Goal: Information Seeking & Learning: Compare options

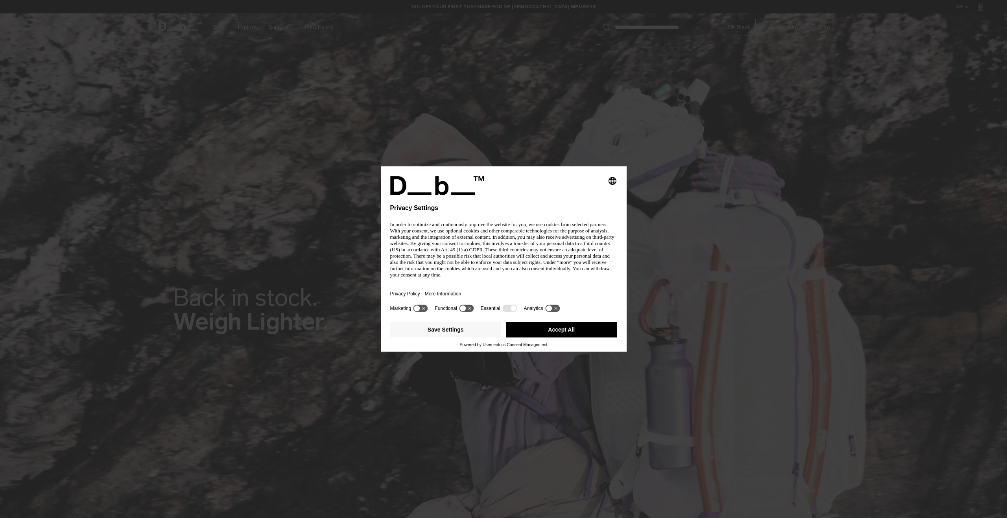
click at [566, 219] on body "Skip to content BUY NOW, PAY LATER WITH KLARNA 10% OFF YOUR FIRST PURCHASE FOR …" at bounding box center [503, 259] width 1007 height 518
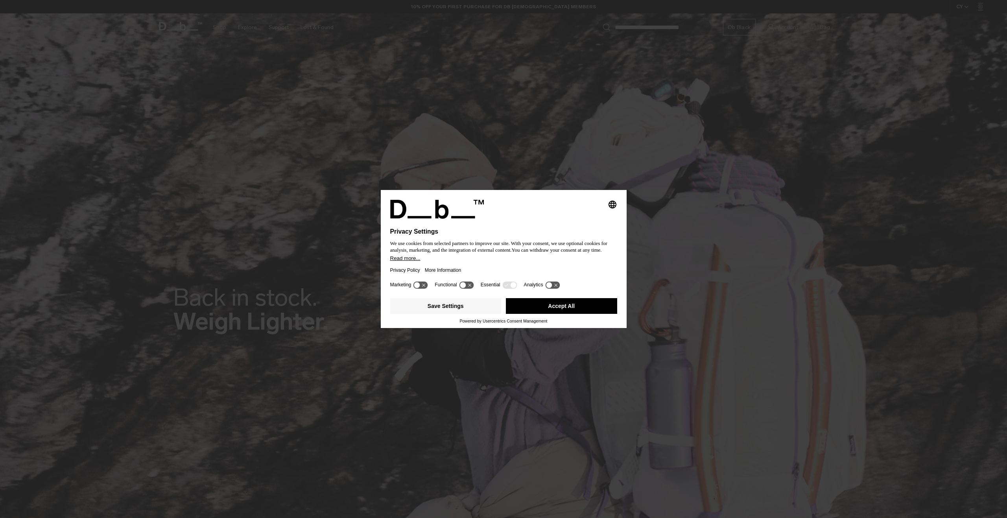
click at [552, 308] on button "Accept All" at bounding box center [561, 306] width 111 height 16
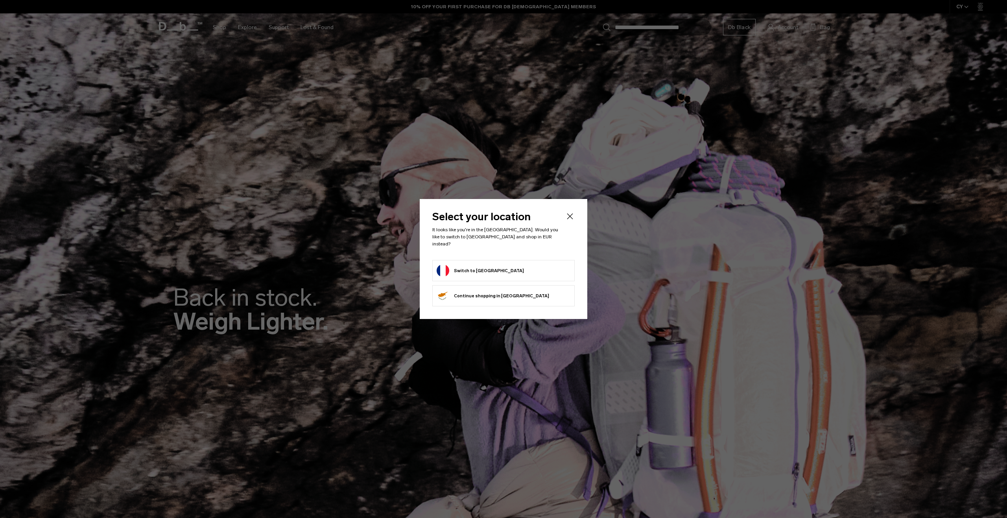
click at [473, 260] on li "Switch to France" at bounding box center [503, 270] width 142 height 21
click at [514, 264] on form "Switch to France" at bounding box center [504, 270] width 134 height 13
click at [485, 275] on li "Switch to France" at bounding box center [503, 270] width 142 height 21
click at [465, 264] on button "Switch to France" at bounding box center [480, 270] width 87 height 13
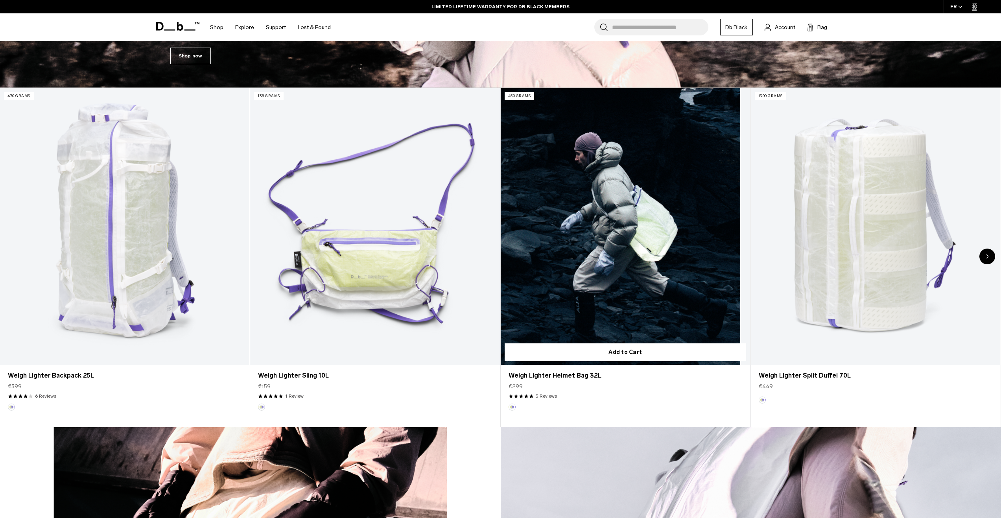
scroll to position [472, 0]
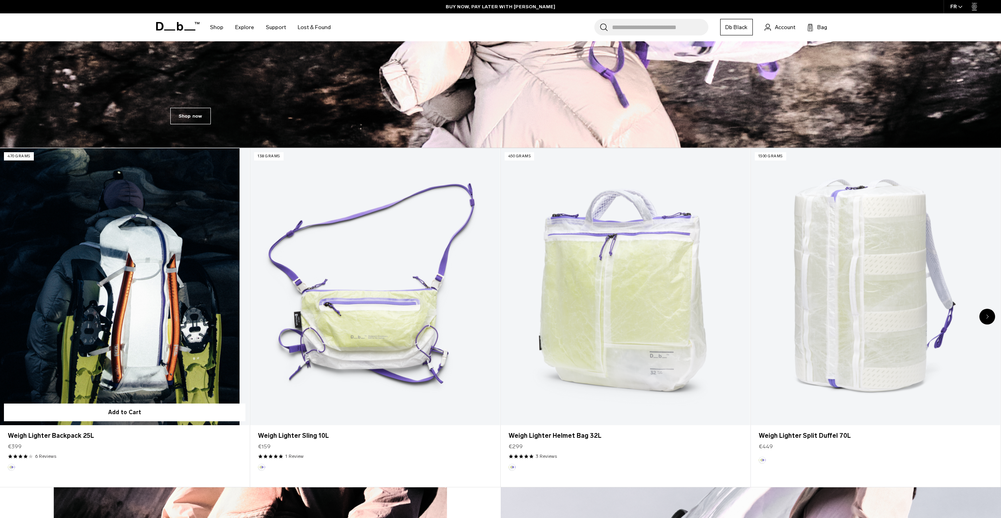
click at [168, 292] on link "Weigh Lighter Backpack 25L" at bounding box center [124, 286] width 249 height 277
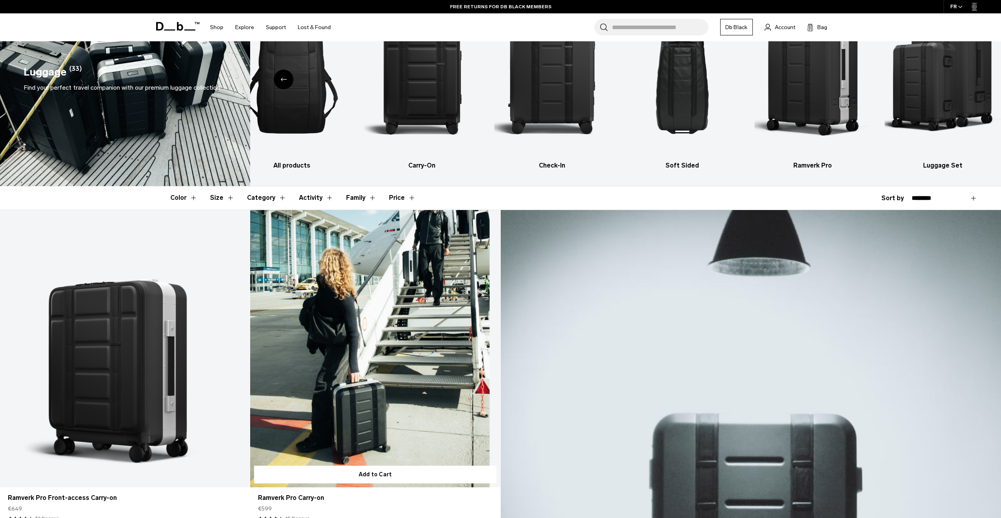
scroll to position [197, 0]
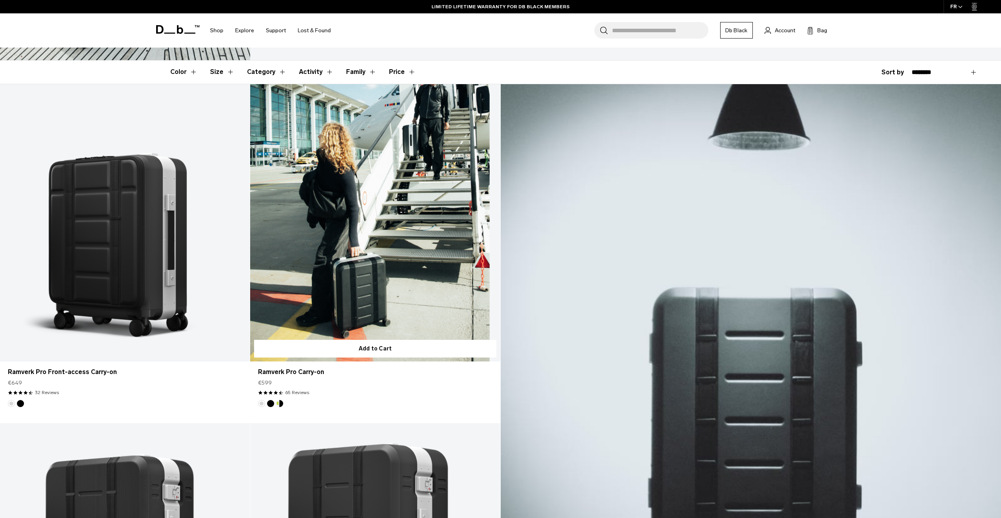
click at [334, 210] on link "Ramverk Pro Carry-on" at bounding box center [375, 223] width 250 height 278
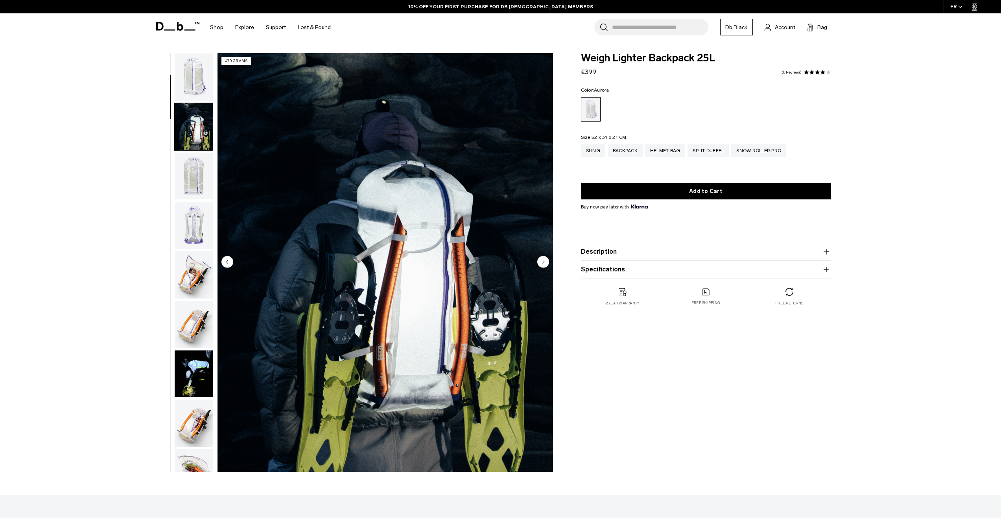
click at [548, 265] on icon "Next slide" at bounding box center [543, 262] width 12 height 12
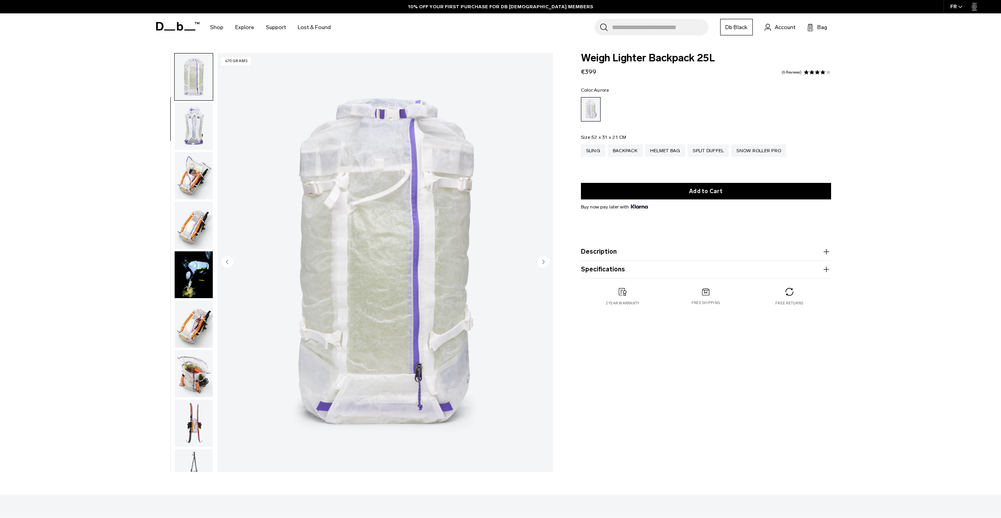
click at [547, 264] on circle "Next slide" at bounding box center [543, 262] width 12 height 12
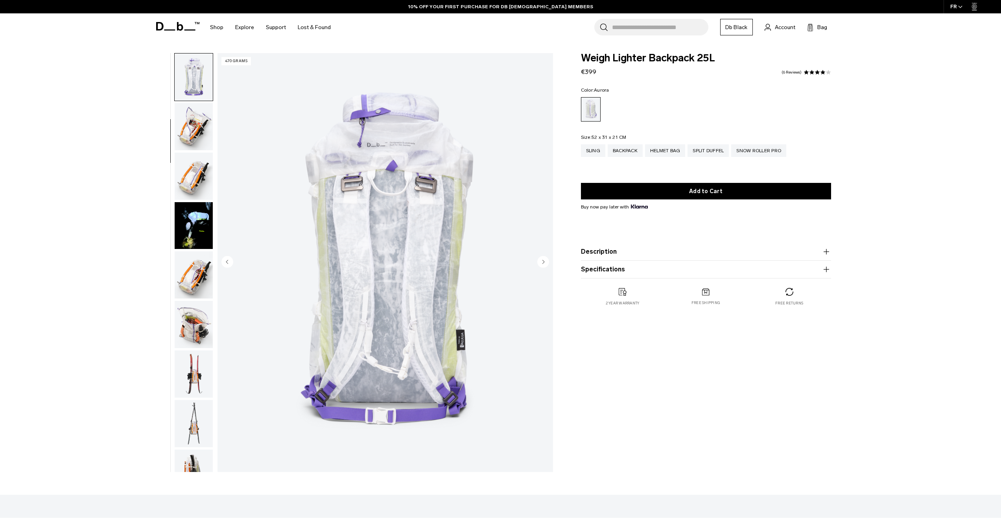
click at [546, 264] on circle "Next slide" at bounding box center [543, 262] width 12 height 12
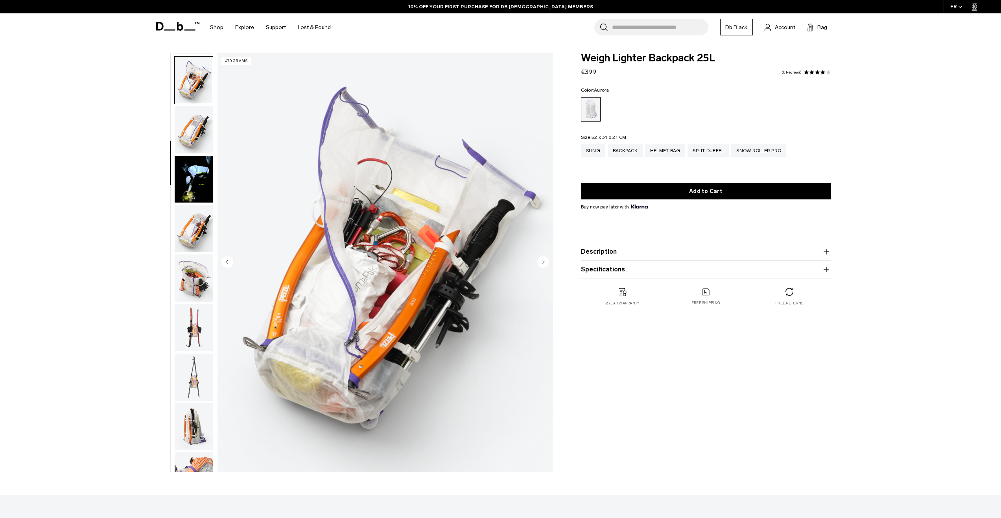
scroll to position [198, 0]
click at [542, 260] on circle "Next slide" at bounding box center [543, 262] width 12 height 12
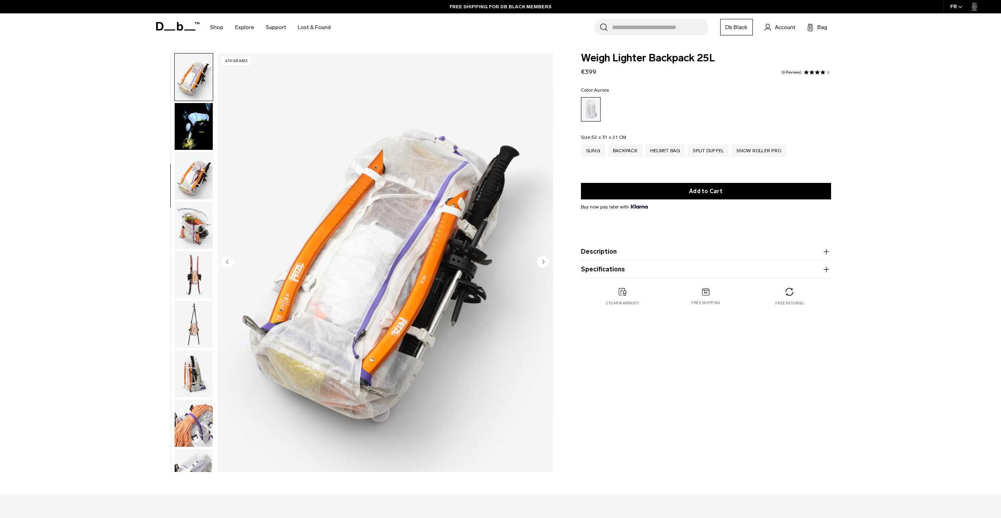
click at [542, 260] on circle "Next slide" at bounding box center [543, 262] width 12 height 12
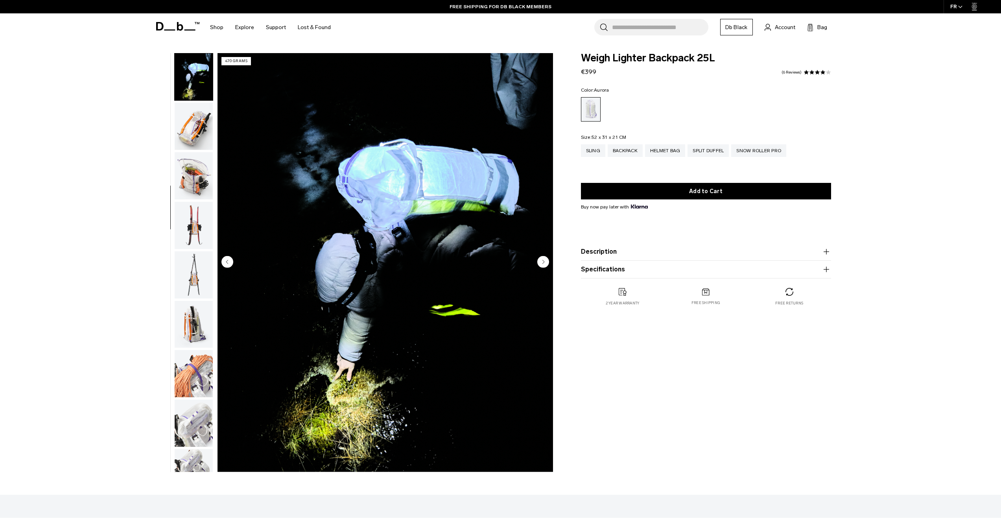
click at [542, 260] on circle "Next slide" at bounding box center [543, 262] width 12 height 12
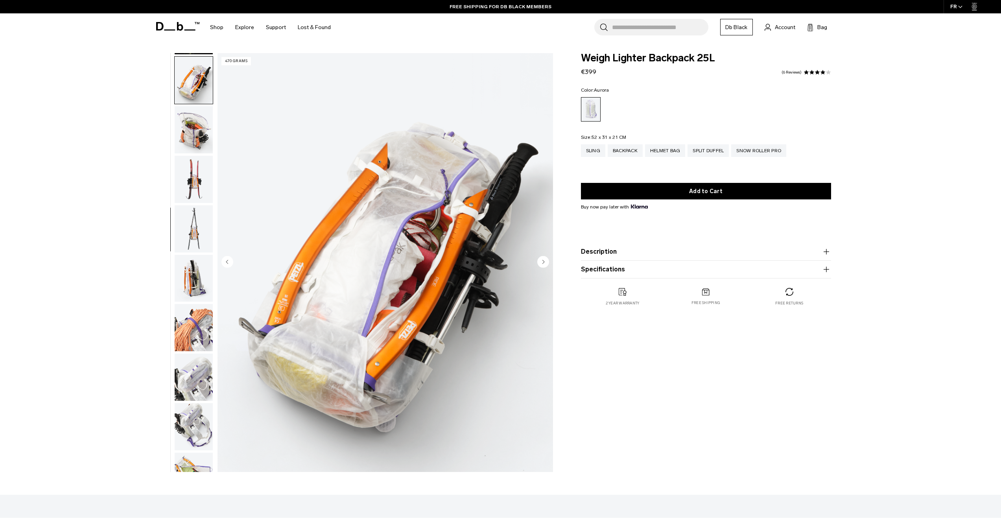
scroll to position [346, 0]
click at [227, 262] on icon "Previous slide" at bounding box center [227, 262] width 2 height 4
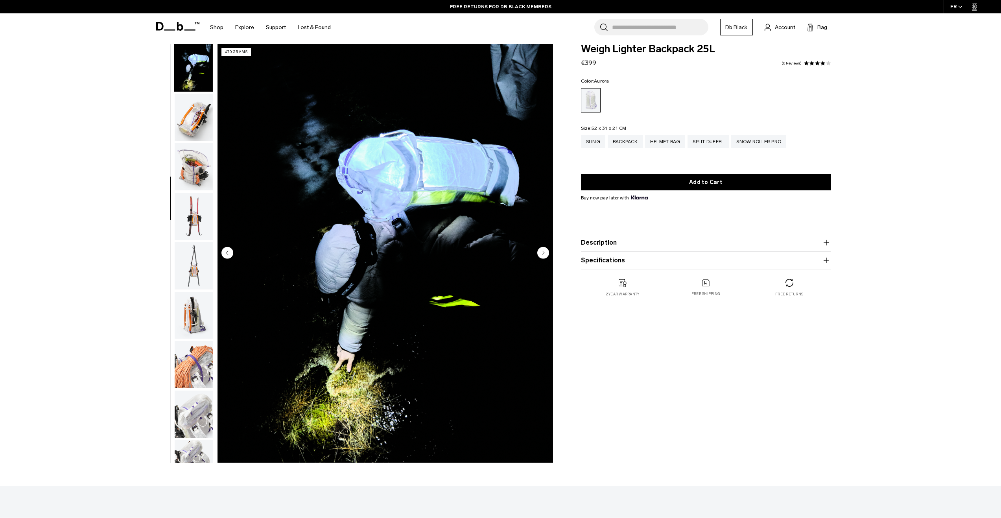
scroll to position [0, 0]
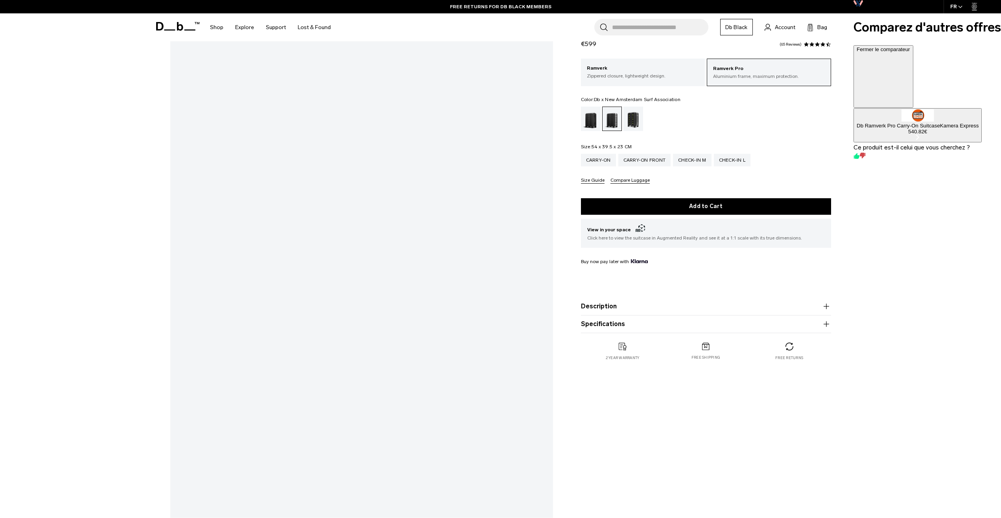
click at [630, 120] on div "Db x New Amsterdam Surf Association" at bounding box center [633, 119] width 20 height 24
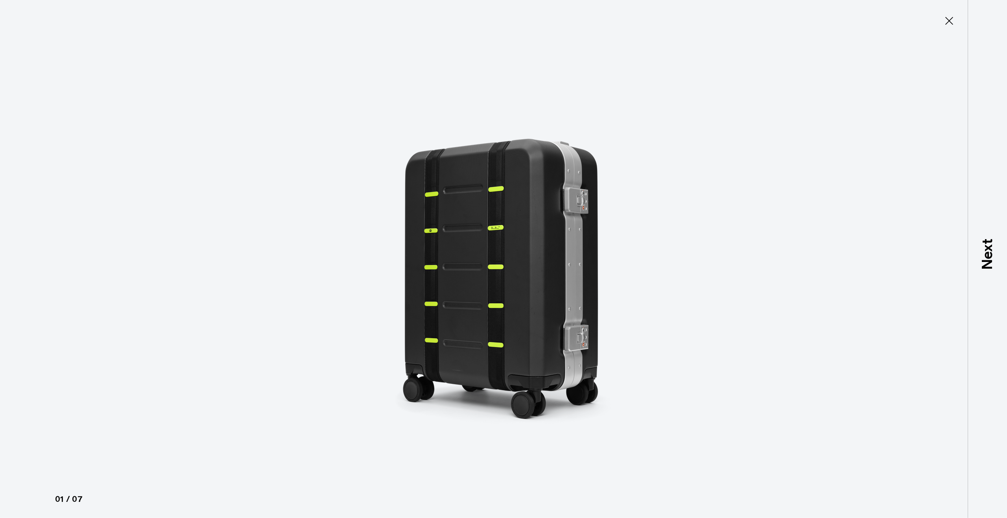
click at [738, 256] on div at bounding box center [503, 259] width 1007 height 518
click at [33, 113] on div at bounding box center [503, 259] width 1007 height 518
click at [942, 22] on button "Close" at bounding box center [949, 21] width 26 height 17
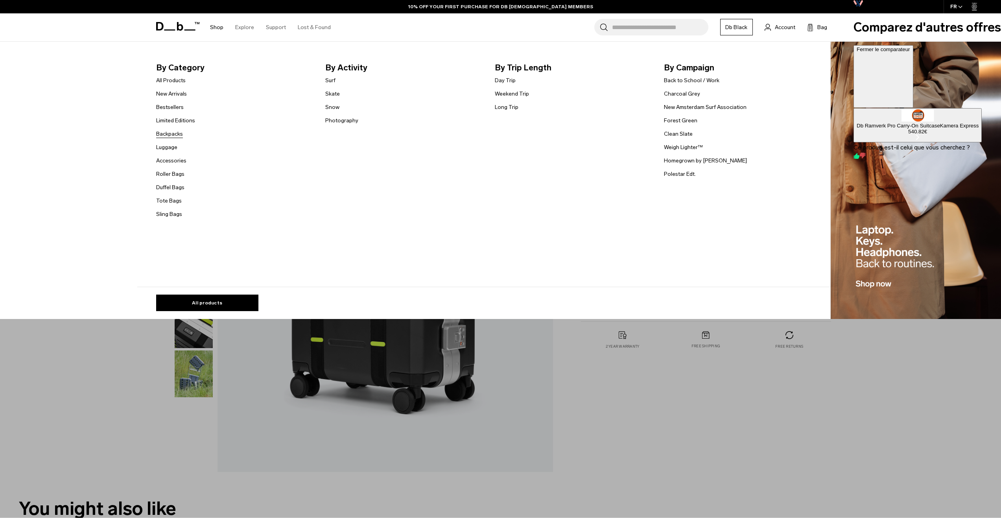
click at [179, 133] on link "Backpacks" at bounding box center [169, 134] width 27 height 8
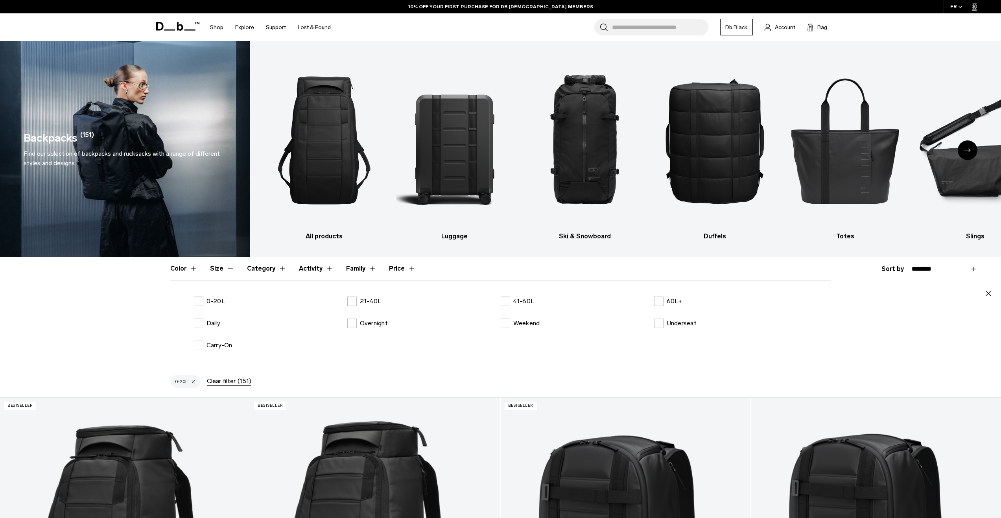
click at [484, 266] on header "Color Size Category Activity Family Price" at bounding box center [500, 268] width 661 height 23
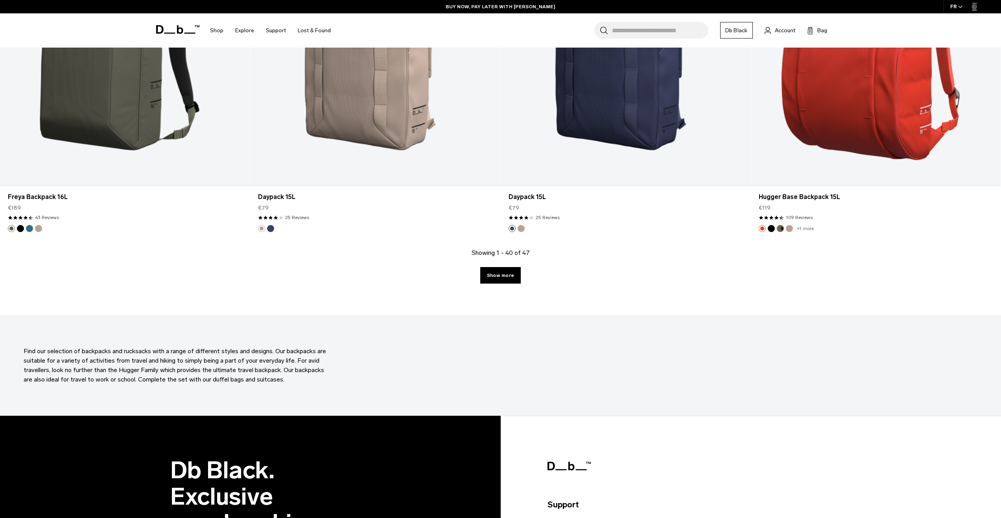
scroll to position [3461, 0]
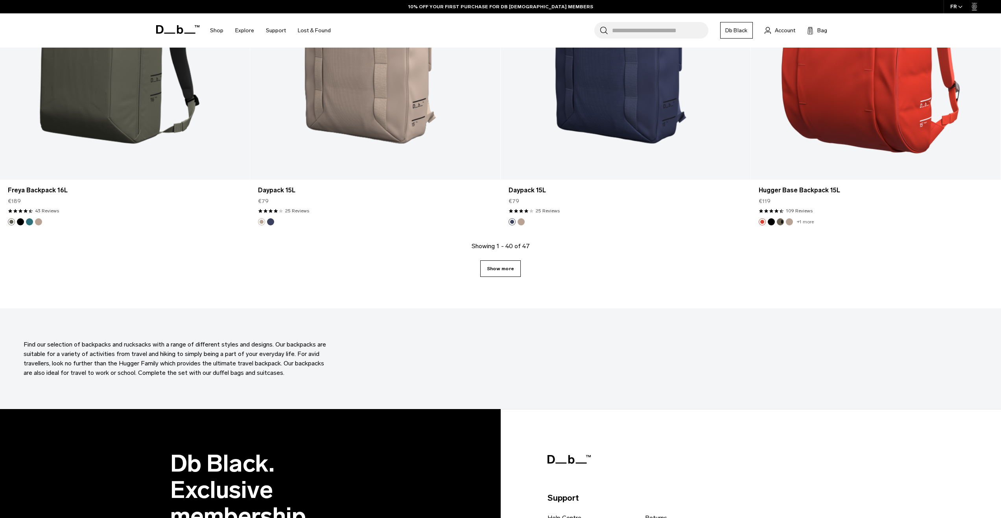
click at [500, 275] on link "Show more" at bounding box center [500, 268] width 41 height 17
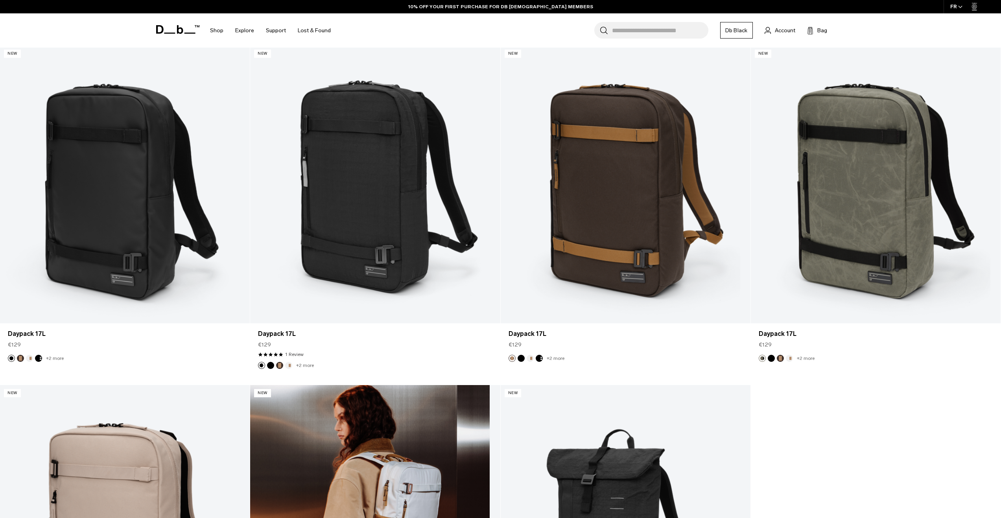
scroll to position [3579, 0]
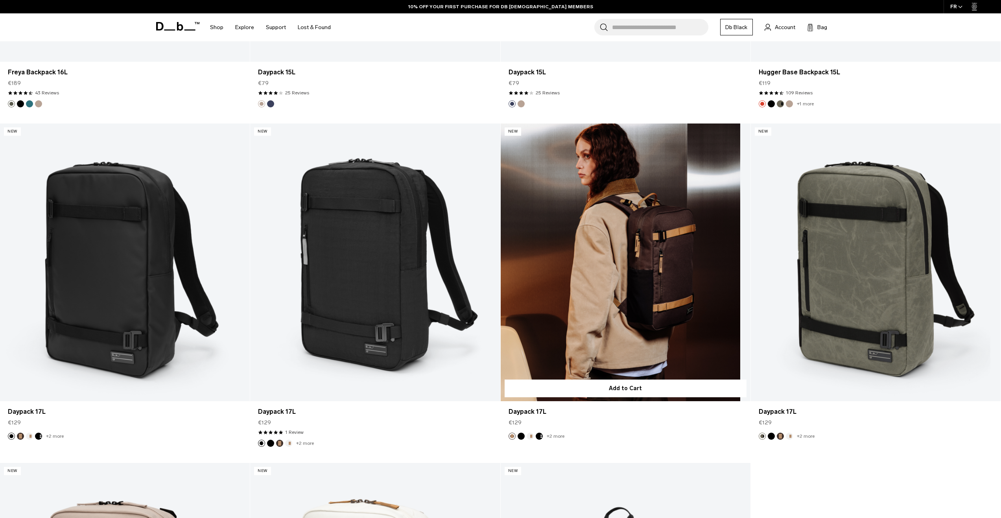
click at [608, 242] on link "Daypack 17L" at bounding box center [626, 263] width 250 height 278
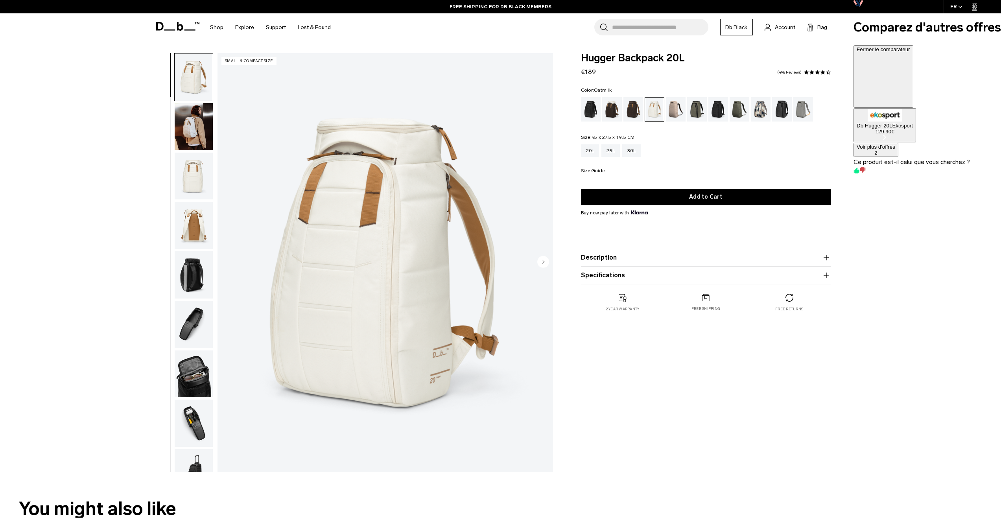
click at [204, 120] on img "button" at bounding box center [194, 126] width 38 height 47
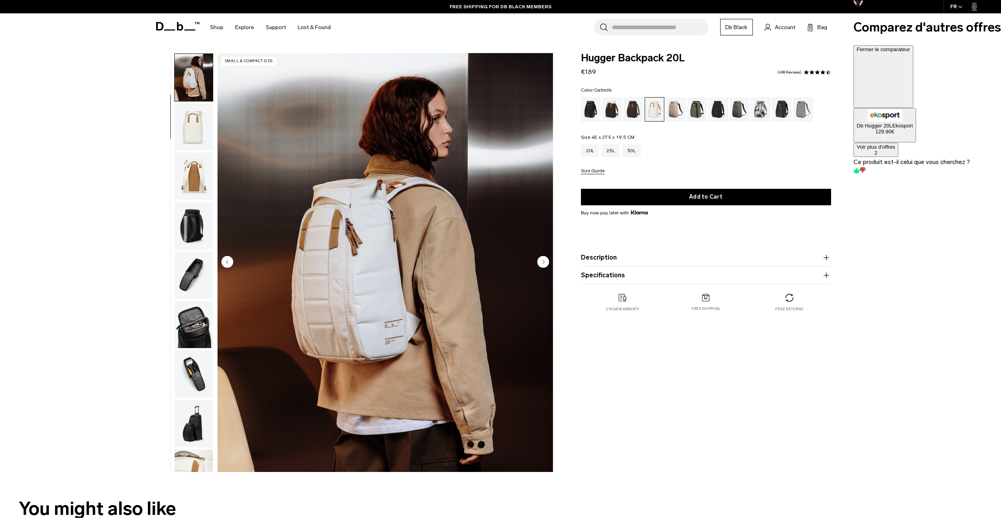
scroll to position [50, 0]
click at [188, 167] on img "button" at bounding box center [194, 175] width 38 height 47
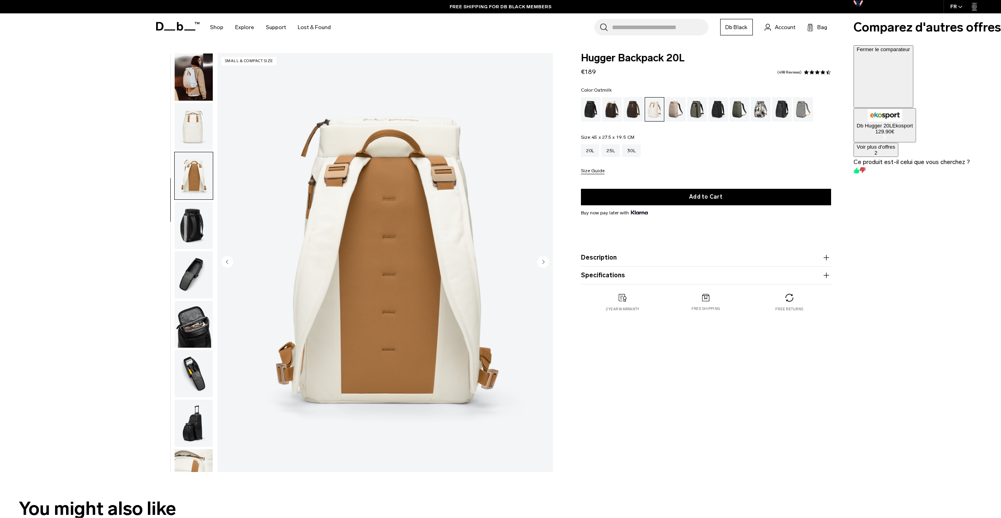
scroll to position [74, 0]
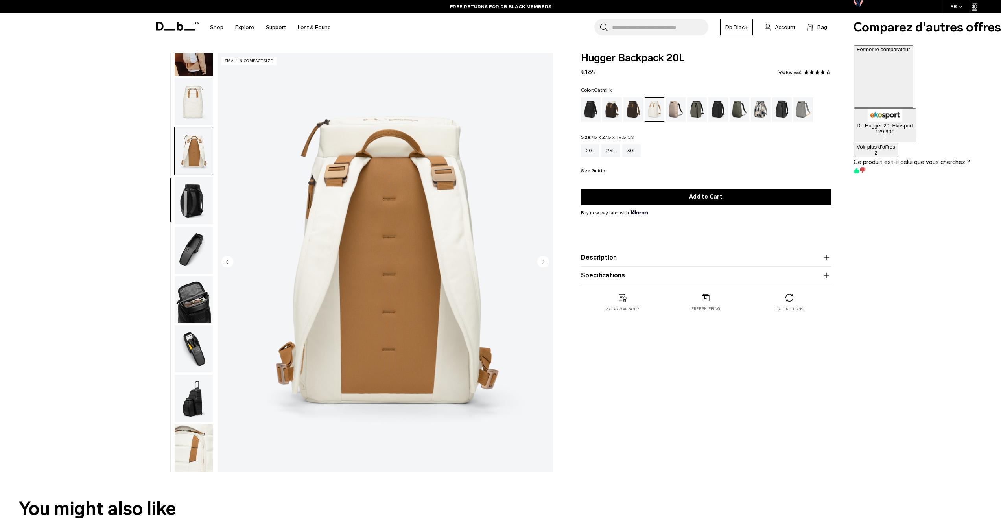
click at [194, 207] on img "button" at bounding box center [194, 200] width 38 height 47
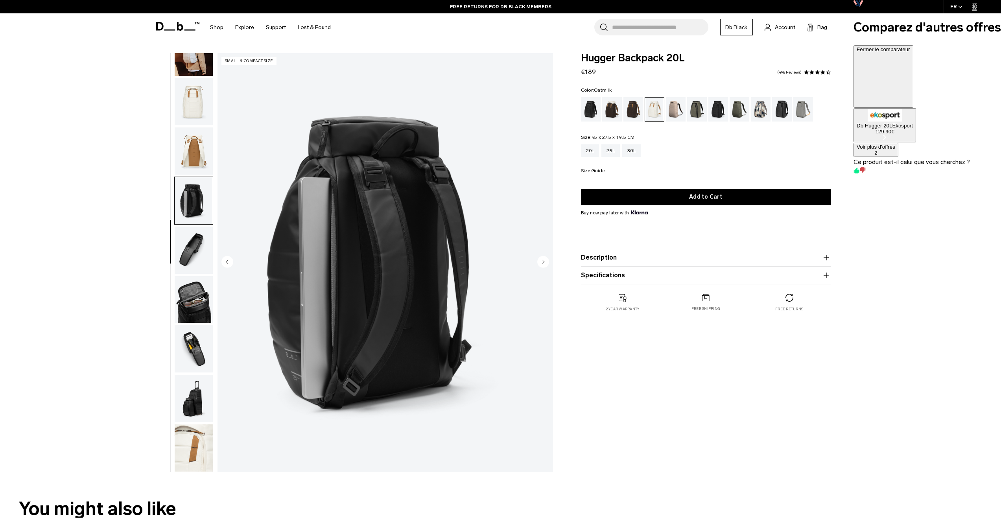
click at [191, 234] on img "button" at bounding box center [194, 250] width 38 height 47
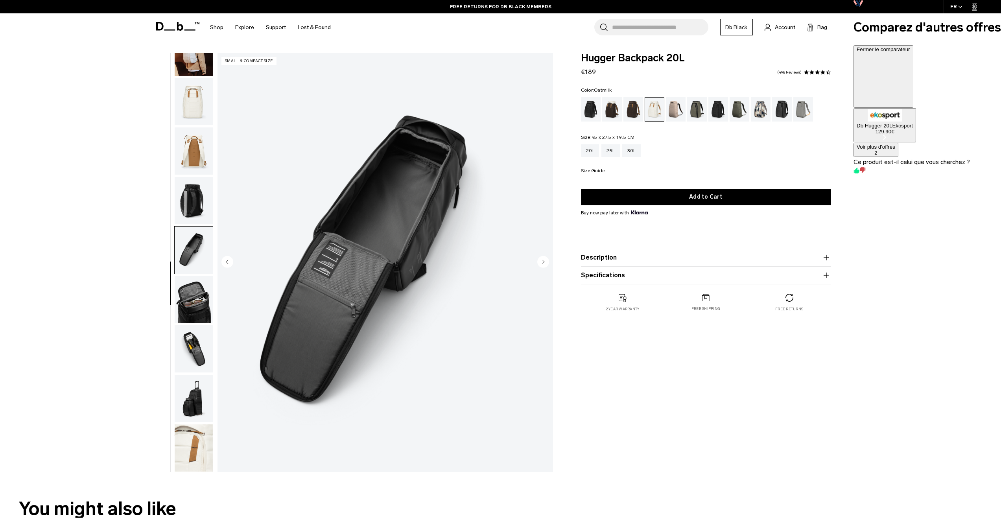
click at [194, 292] on img "button" at bounding box center [194, 299] width 38 height 47
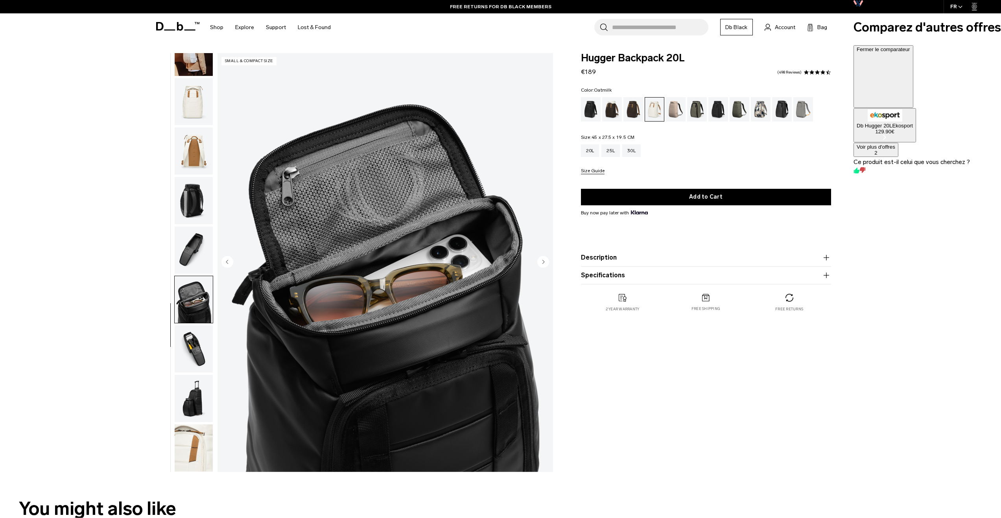
click at [186, 336] on img "button" at bounding box center [194, 348] width 38 height 47
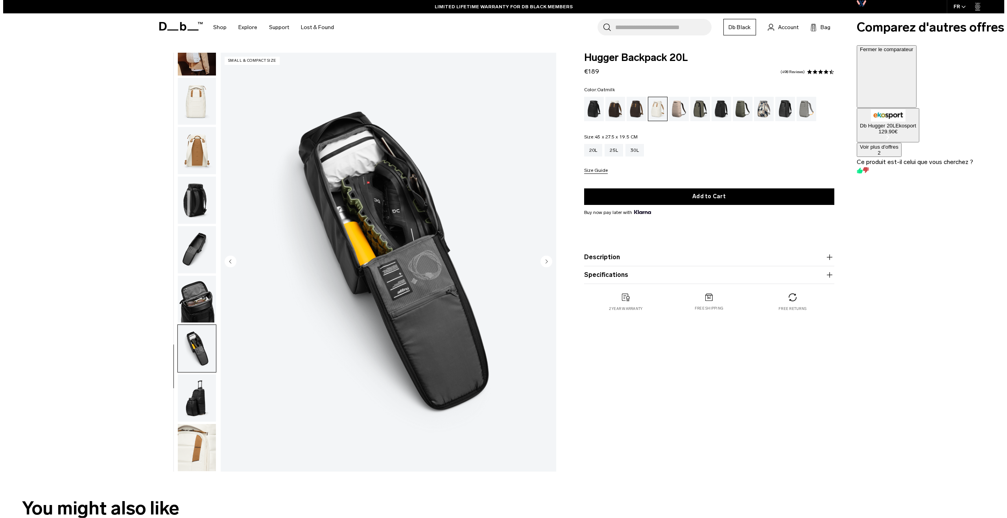
scroll to position [0, 0]
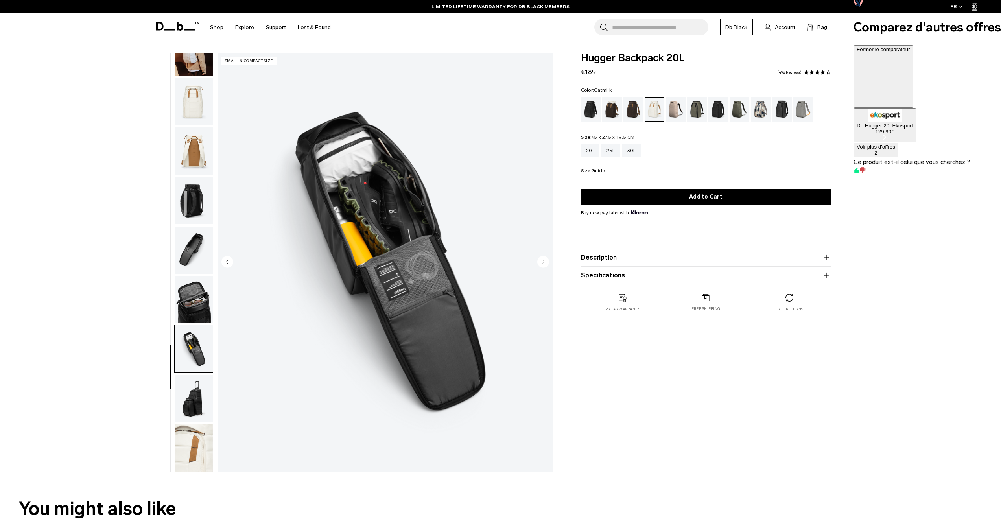
click at [543, 263] on circle "Next slide" at bounding box center [543, 262] width 12 height 12
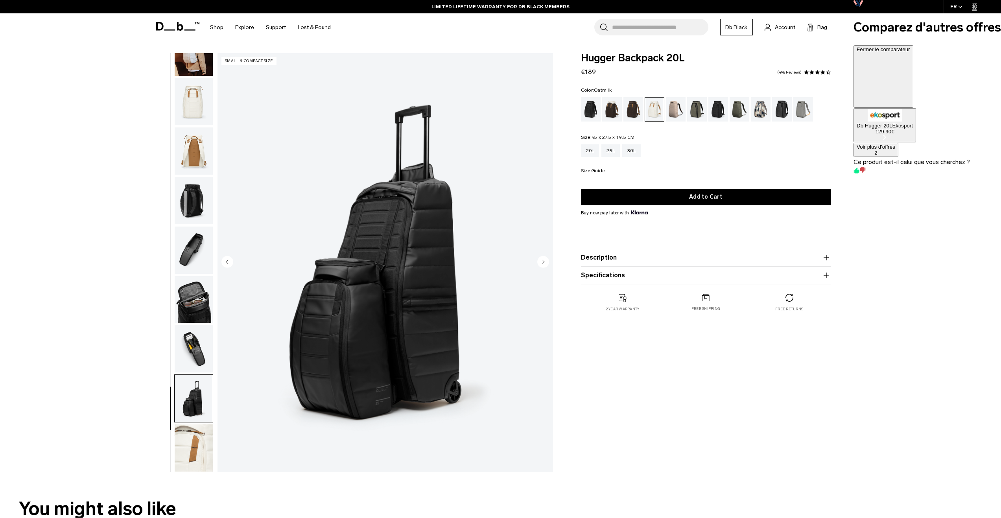
click at [543, 263] on circle "Next slide" at bounding box center [543, 262] width 12 height 12
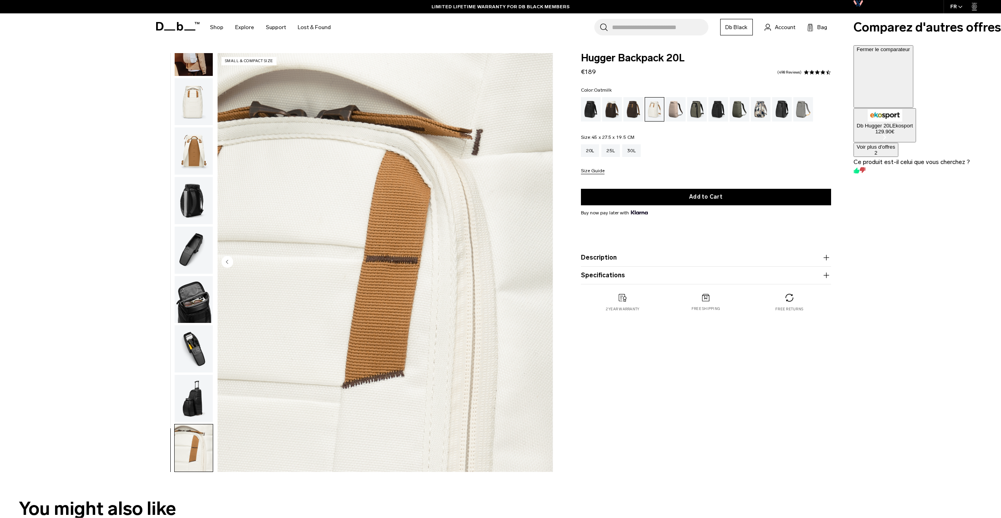
click at [543, 263] on img "10 / 10" at bounding box center [386, 262] width 336 height 419
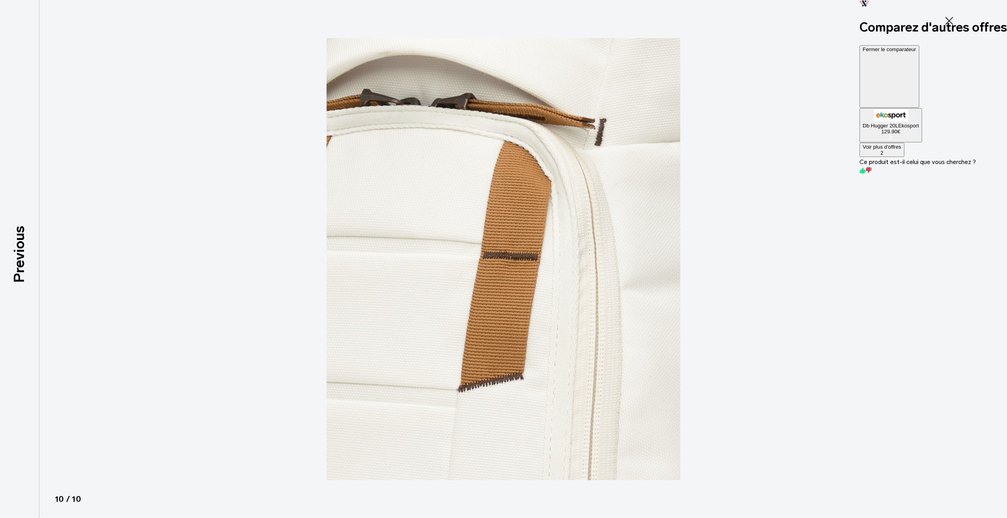
drag, startPoint x: 992, startPoint y: 12, endPoint x: 930, endPoint y: 48, distance: 71.9
click at [930, 48] on div "Comparez d'autres offres Fermer le comparateur Db Hugger 20L Ekosport 129.90€ V…" at bounding box center [933, 88] width 148 height 176
drag, startPoint x: 930, startPoint y: 48, endPoint x: 940, endPoint y: 57, distance: 13.1
click at [900, 129] on span "129.90€" at bounding box center [890, 132] width 19 height 6
click at [911, 57] on icon at bounding box center [889, 78] width 42 height 42
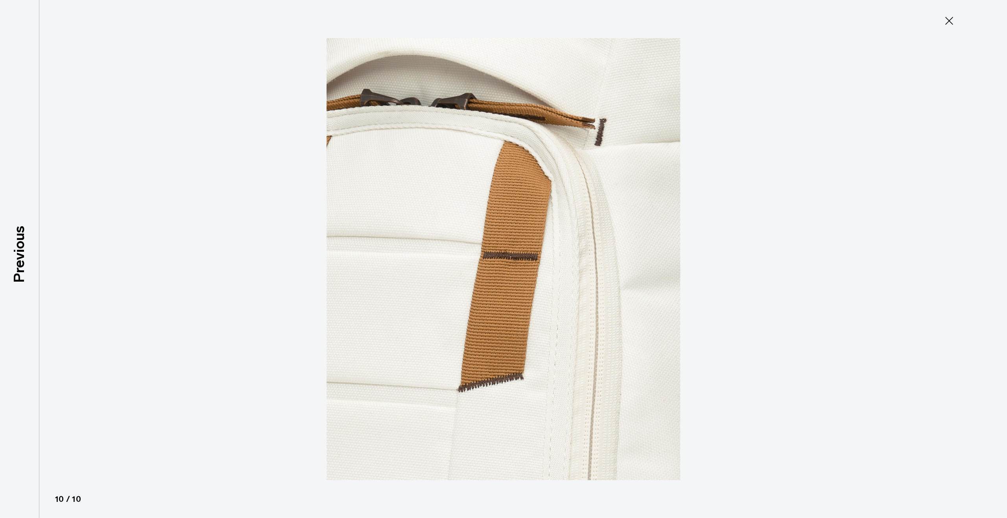
click at [622, 242] on img at bounding box center [503, 259] width 354 height 518
click at [766, 283] on div at bounding box center [503, 259] width 1007 height 518
click at [50, 483] on div at bounding box center [503, 259] width 1007 height 518
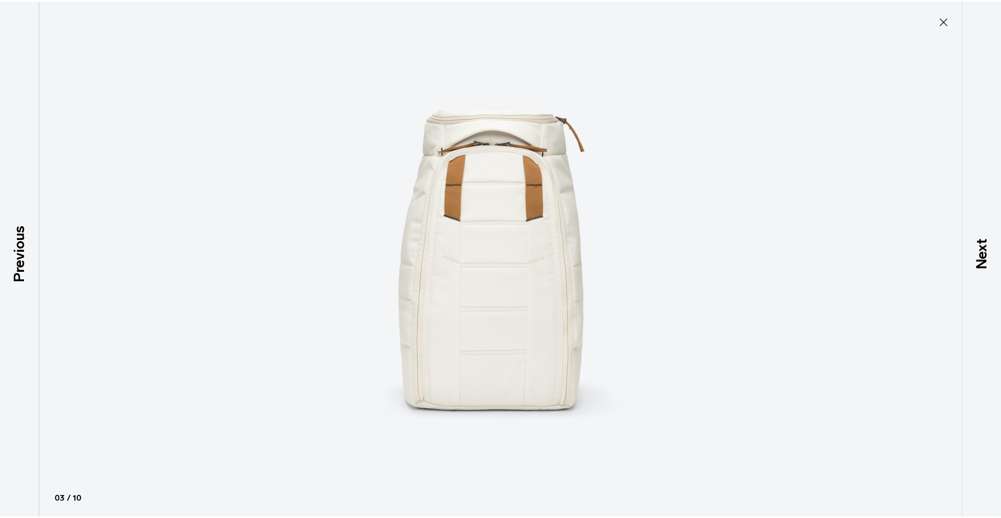
scroll to position [50, 0]
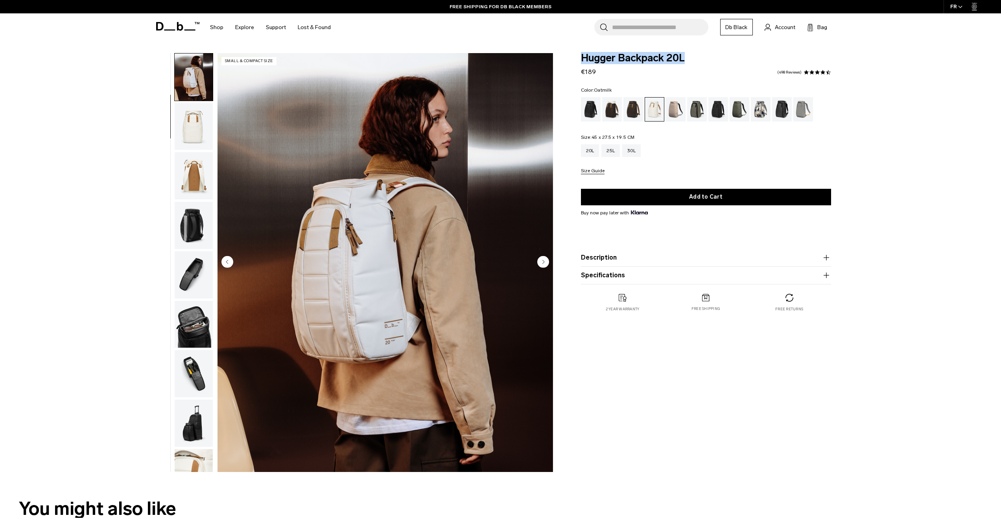
drag, startPoint x: 580, startPoint y: 55, endPoint x: 690, endPoint y: 58, distance: 109.4
click at [690, 58] on div "Hugger Backpack 20L €189 4.6 star rating 498 Reviews Color: Oatmilk Out of stoc…" at bounding box center [705, 190] width 297 height 275
copy span "Hugger Backpack 20L"
click at [774, 110] on div "Reflective Black" at bounding box center [782, 109] width 20 height 24
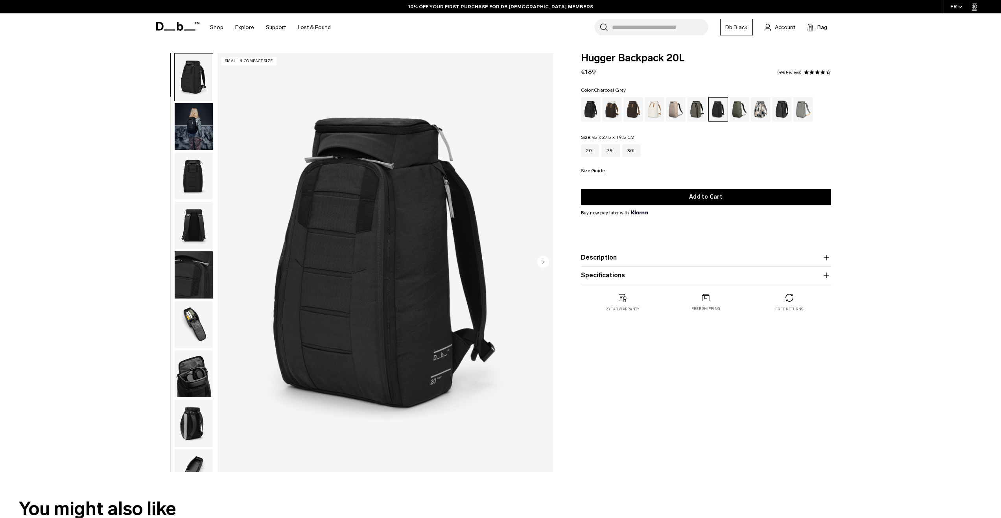
click at [734, 109] on div "Moss Green" at bounding box center [740, 109] width 20 height 24
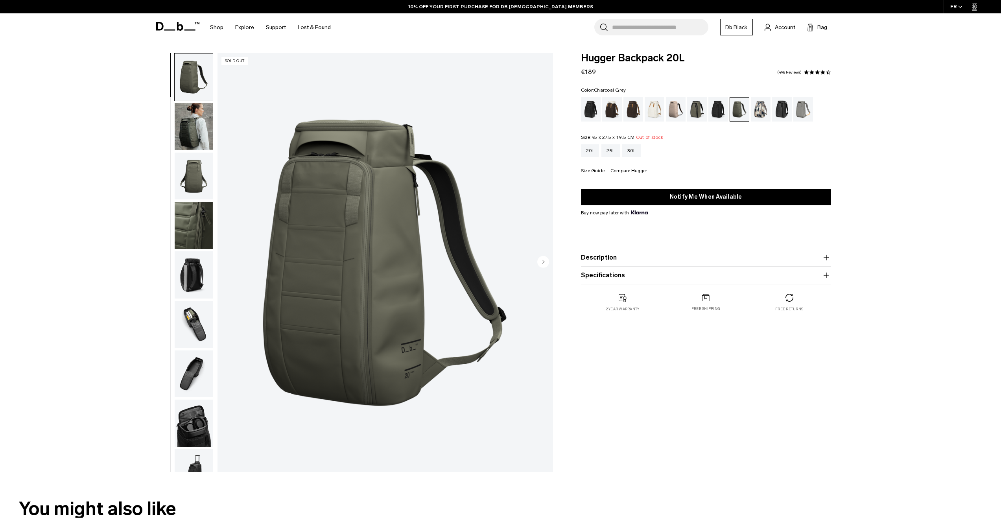
click at [718, 113] on div "Charcoal Grey" at bounding box center [718, 109] width 20 height 24
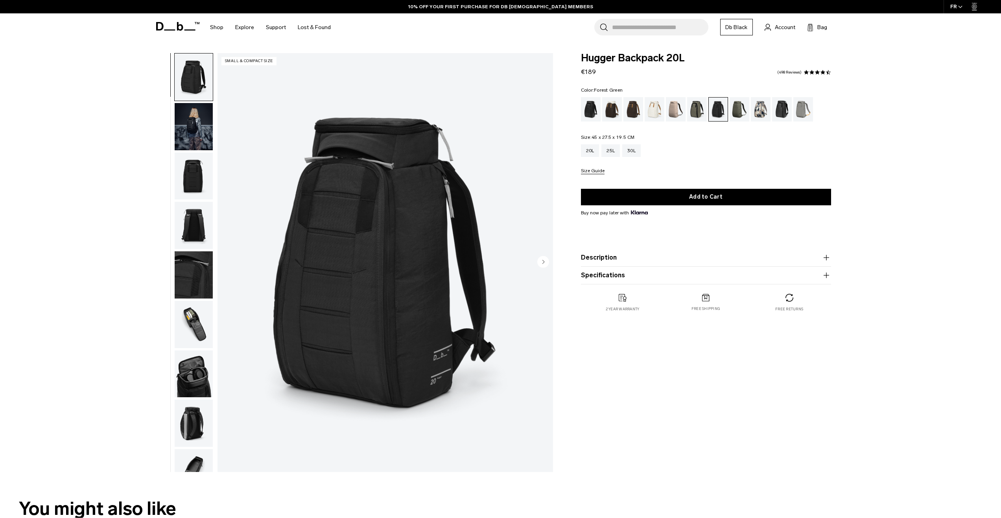
click at [738, 111] on div "Moss Green" at bounding box center [740, 109] width 20 height 24
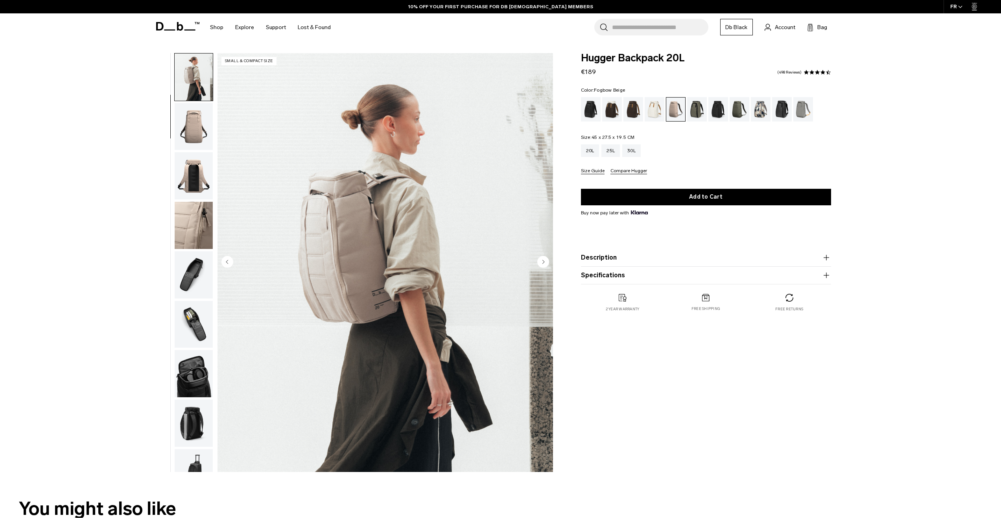
click at [190, 137] on img "button" at bounding box center [194, 126] width 38 height 47
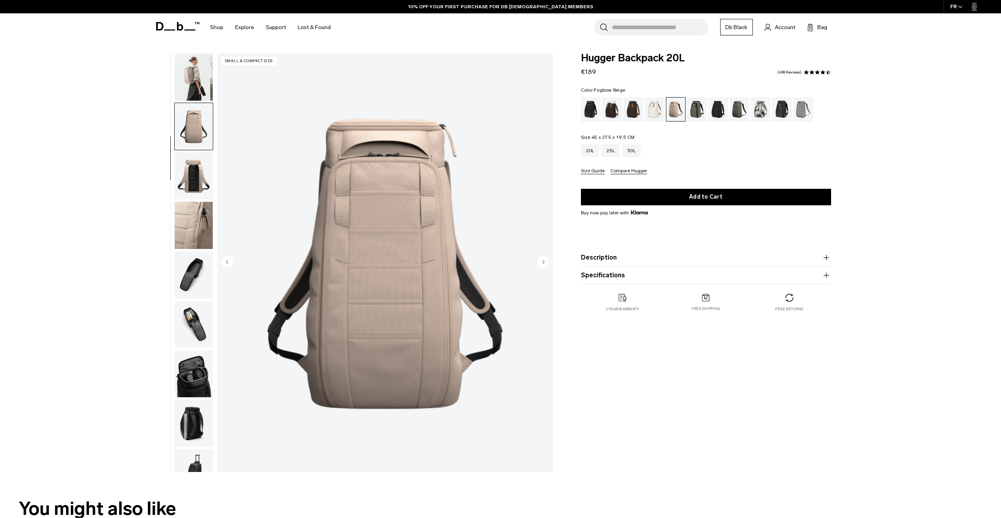
scroll to position [74, 0]
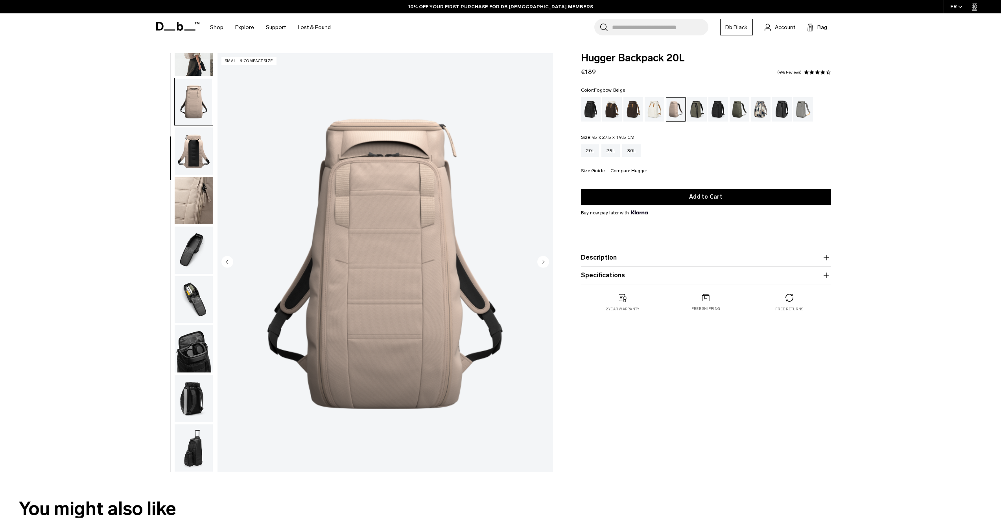
click at [189, 163] on img "button" at bounding box center [194, 150] width 38 height 47
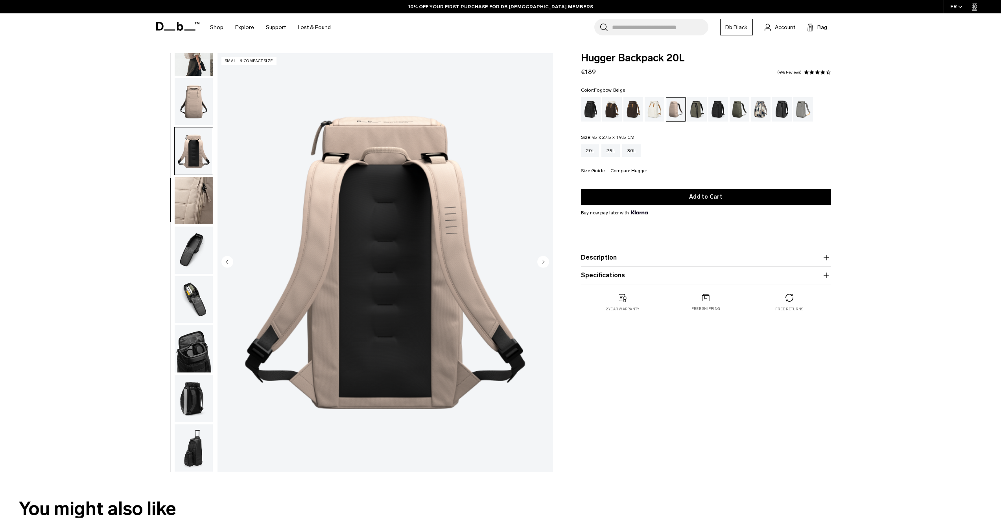
click at [191, 191] on img "button" at bounding box center [194, 200] width 38 height 47
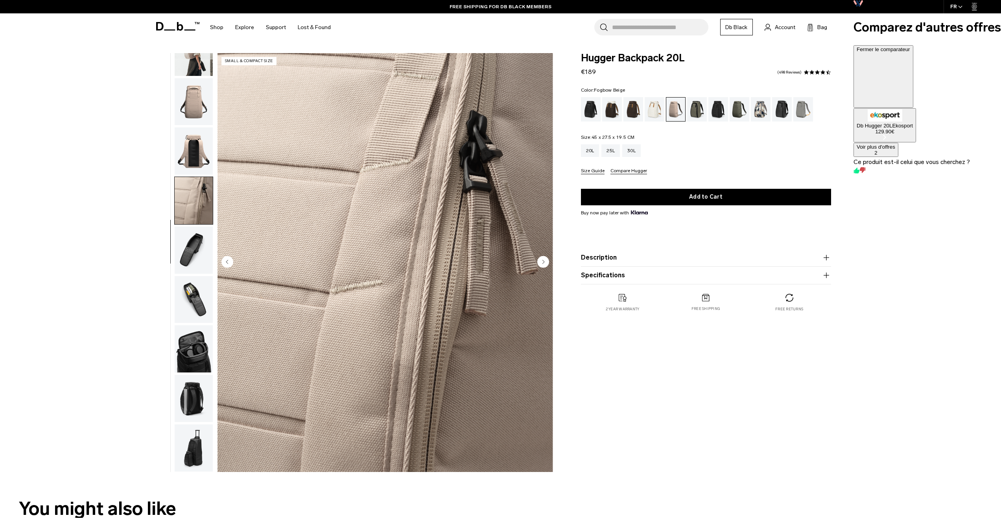
click at [188, 241] on img "button" at bounding box center [194, 250] width 38 height 47
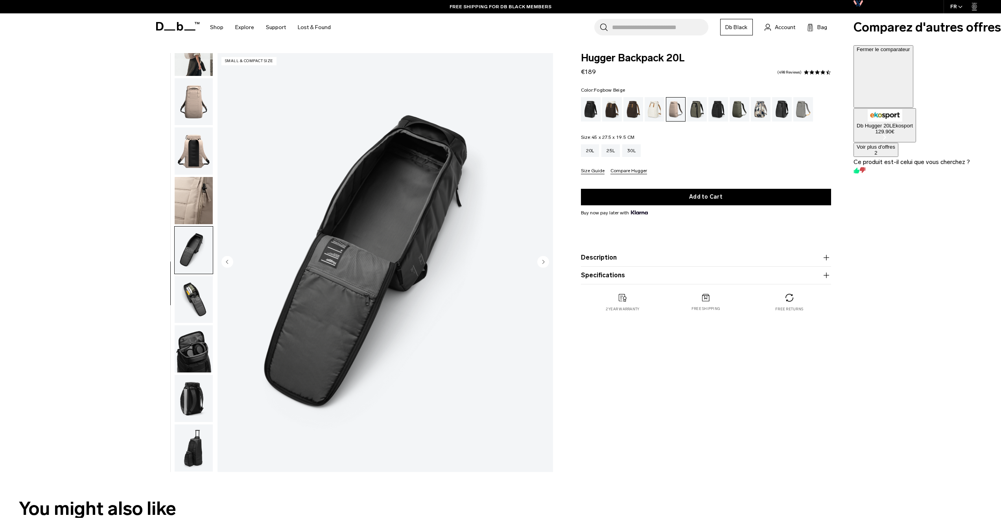
click at [194, 185] on img "button" at bounding box center [194, 200] width 38 height 47
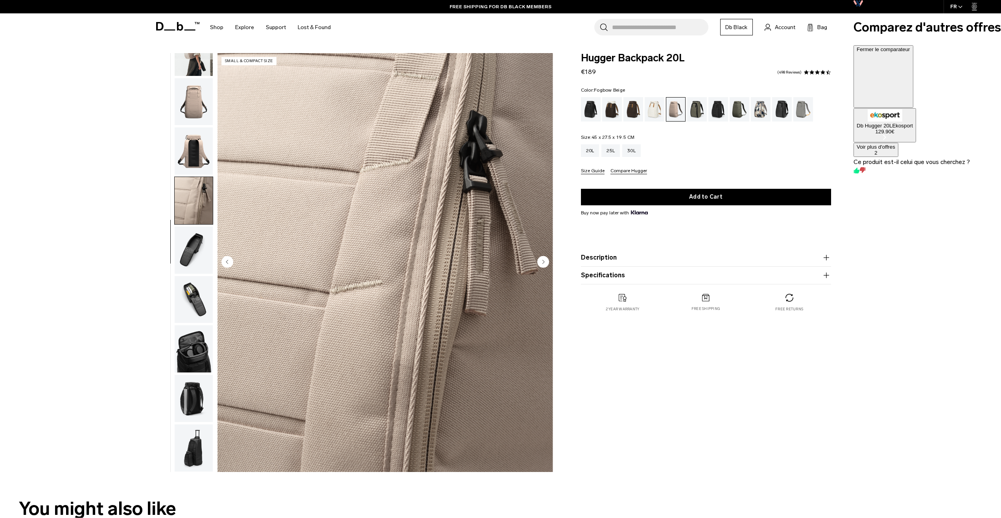
click at [196, 142] on img "button" at bounding box center [194, 150] width 38 height 47
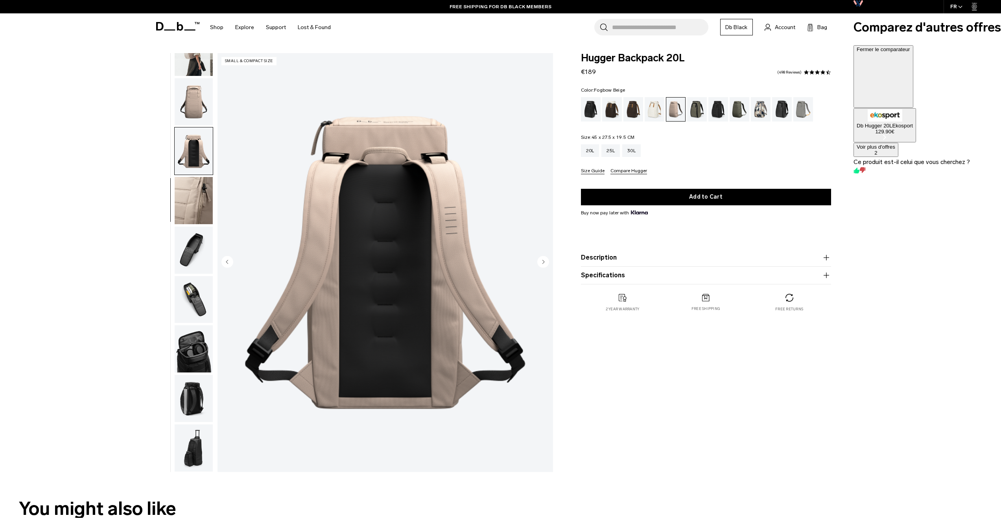
click at [193, 105] on img "button" at bounding box center [194, 101] width 38 height 47
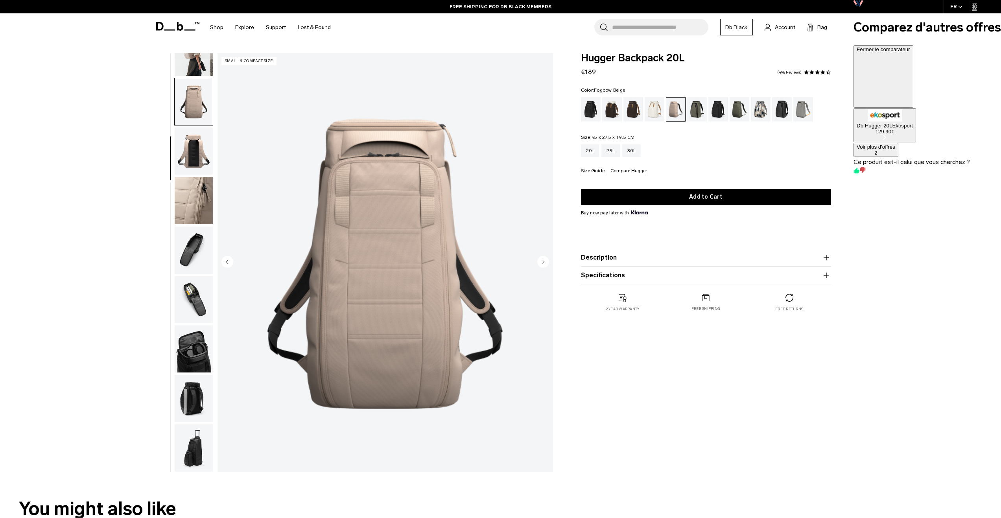
click at [195, 77] on ul at bounding box center [193, 262] width 39 height 419
click at [649, 107] on div "Oatmilk" at bounding box center [655, 109] width 20 height 24
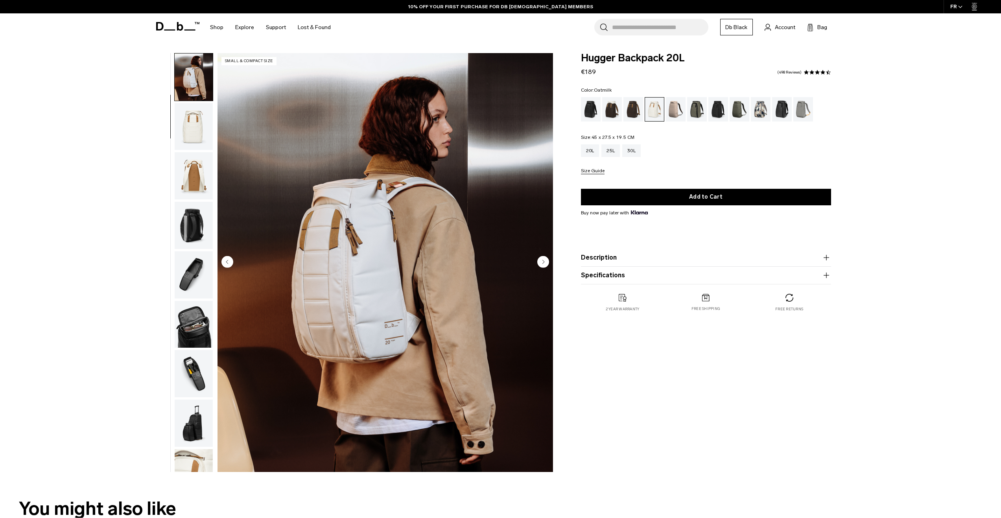
click at [636, 113] on div "Espresso" at bounding box center [633, 109] width 20 height 24
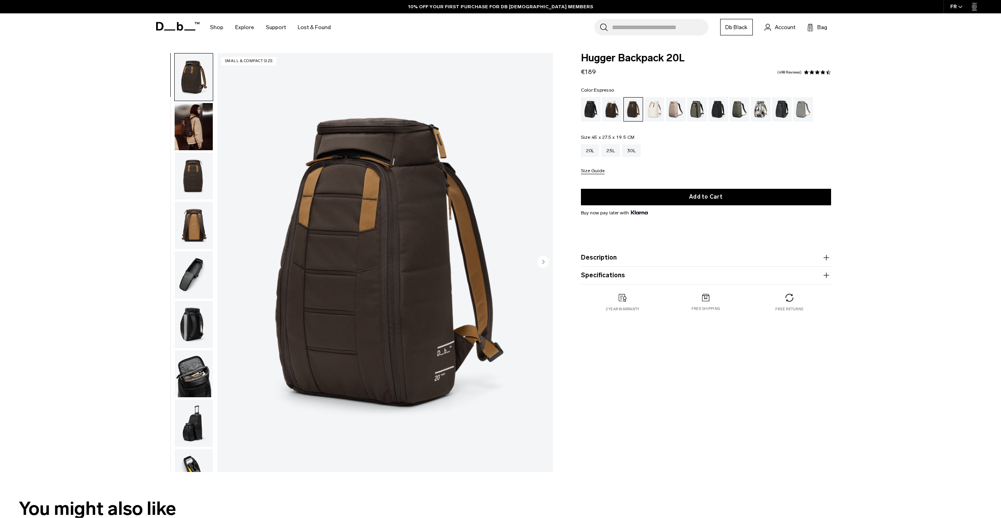
click at [197, 131] on img "button" at bounding box center [194, 126] width 38 height 47
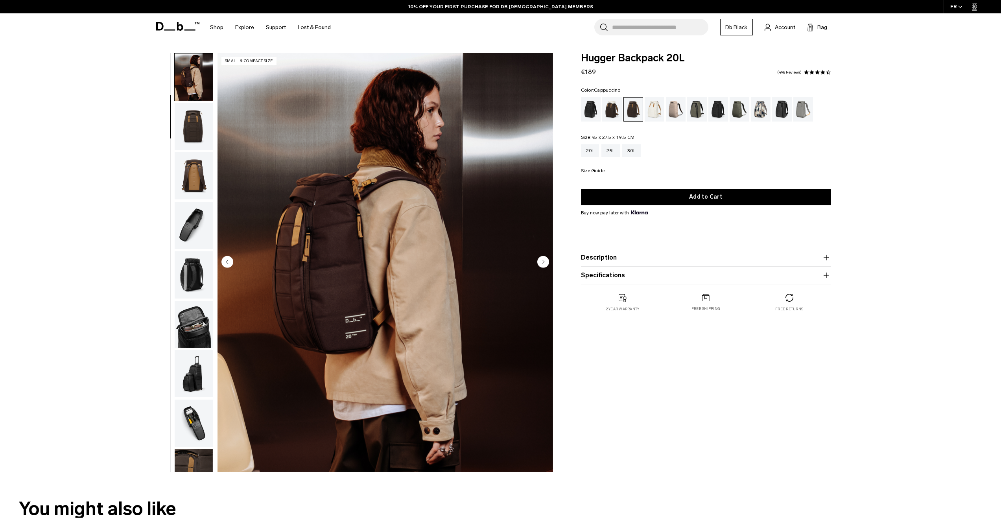
click at [615, 116] on div "Cappuccino" at bounding box center [612, 109] width 20 height 24
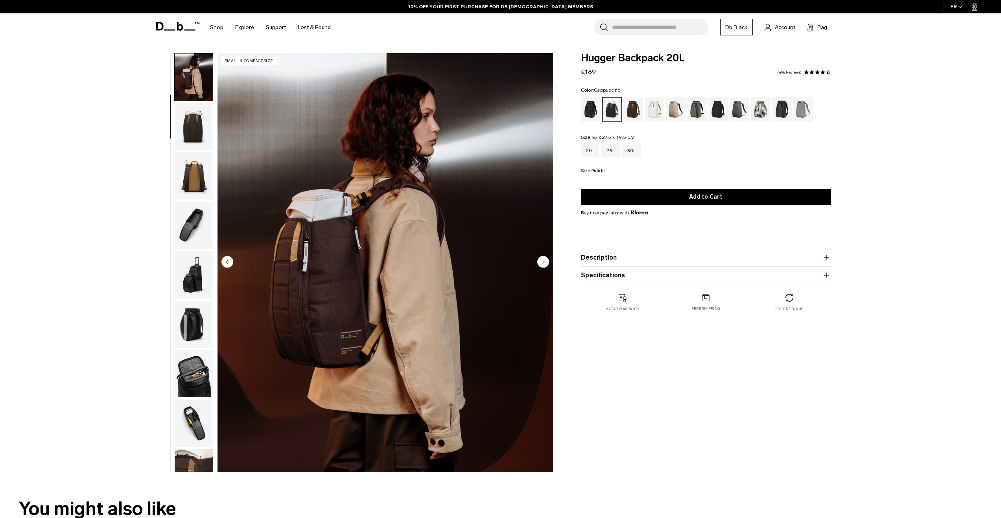
click at [197, 124] on img "button" at bounding box center [194, 126] width 38 height 47
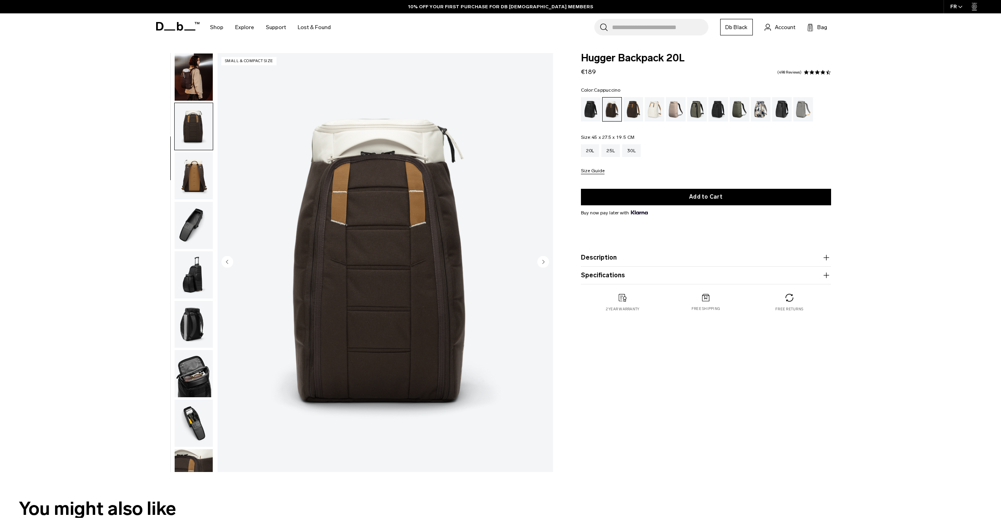
scroll to position [74, 0]
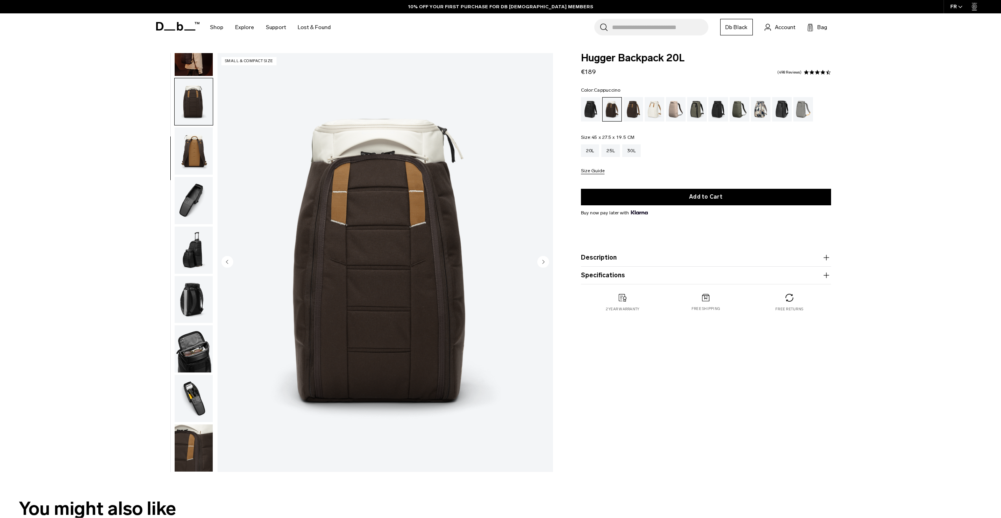
click at [195, 190] on img "button" at bounding box center [194, 200] width 38 height 47
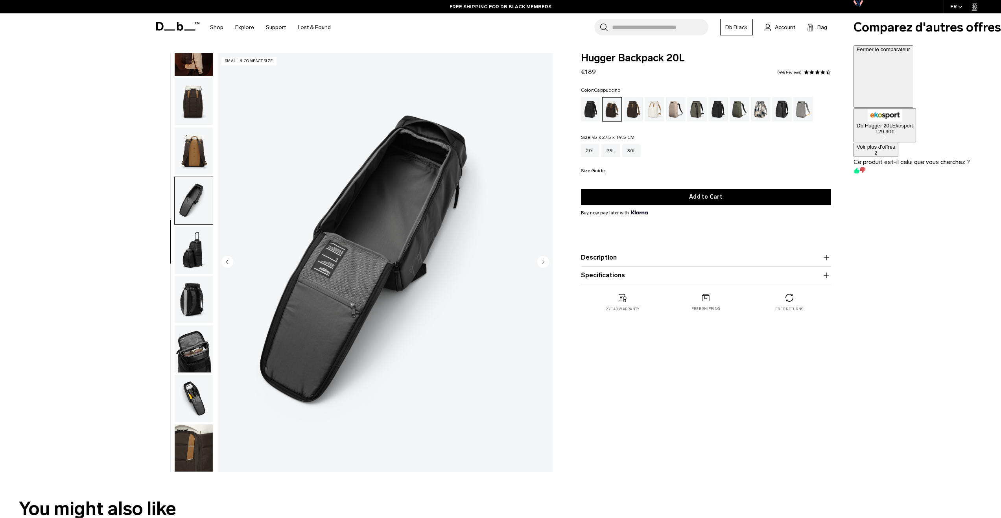
click at [195, 72] on img "button" at bounding box center [194, 52] width 38 height 47
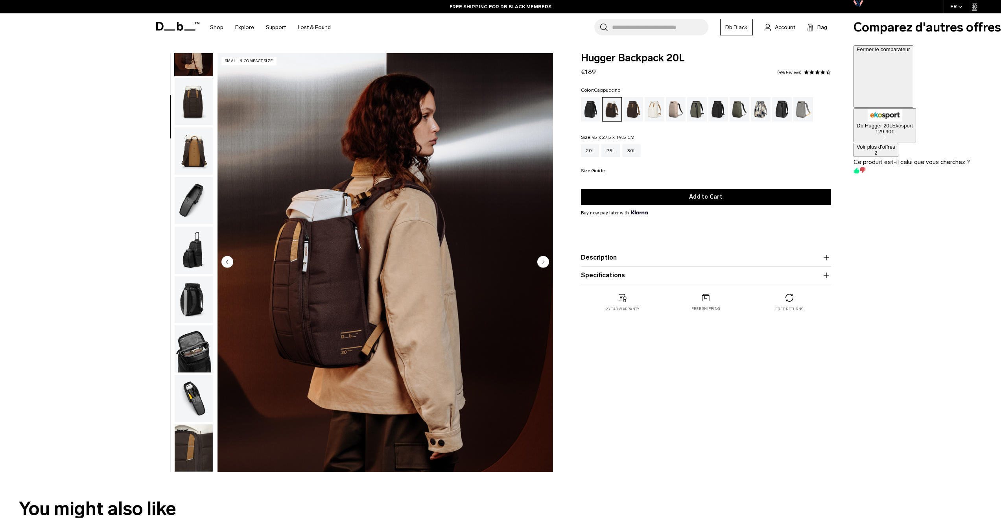
scroll to position [50, 0]
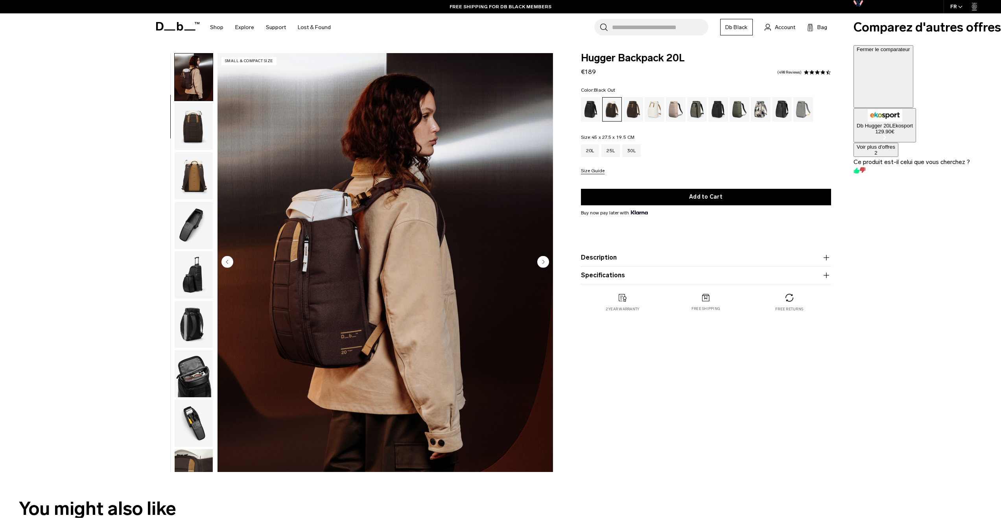
click at [596, 118] on div "Black Out" at bounding box center [591, 109] width 20 height 24
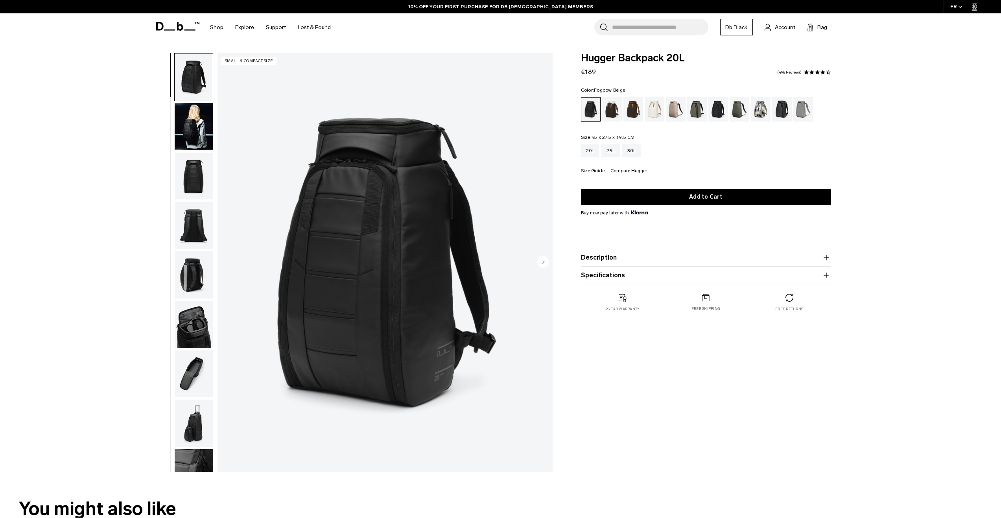
click at [659, 111] on div "Oatmilk" at bounding box center [655, 109] width 20 height 24
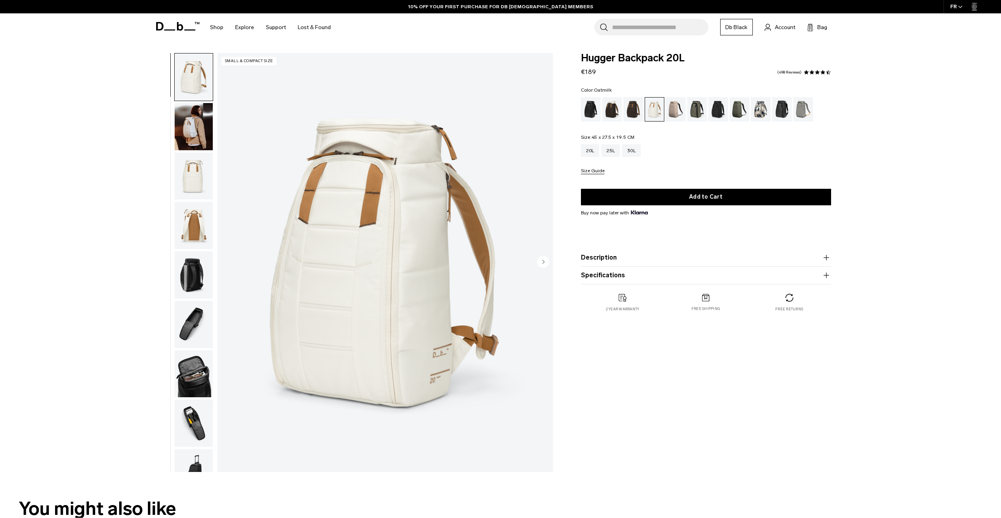
click at [547, 259] on circle "Next slide" at bounding box center [543, 262] width 12 height 12
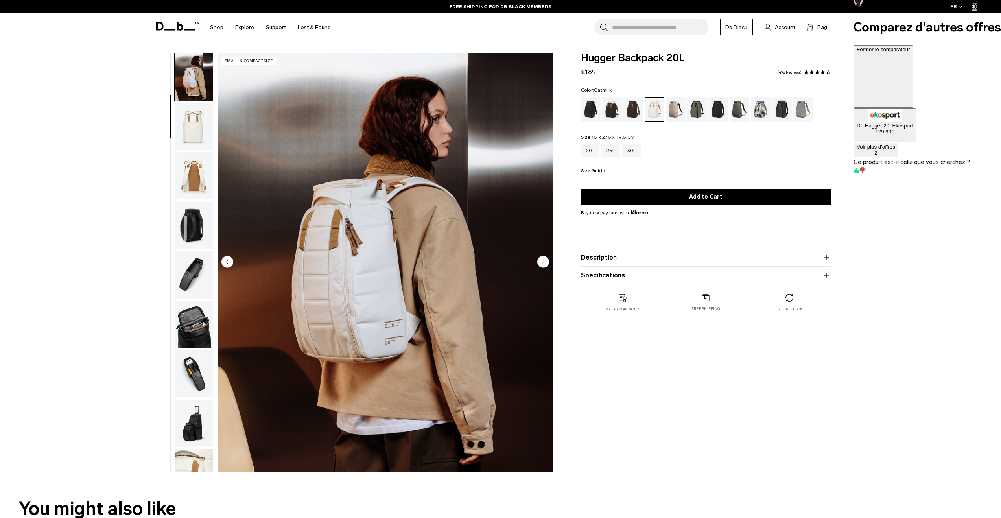
click at [633, 61] on span "Hugger Backpack 20L" at bounding box center [706, 58] width 250 height 10
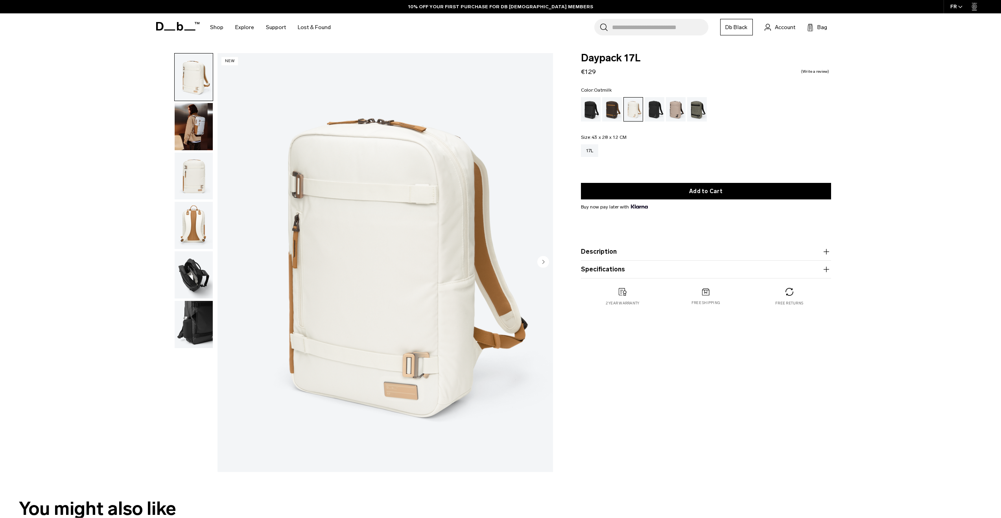
click at [198, 115] on img "button" at bounding box center [194, 126] width 38 height 47
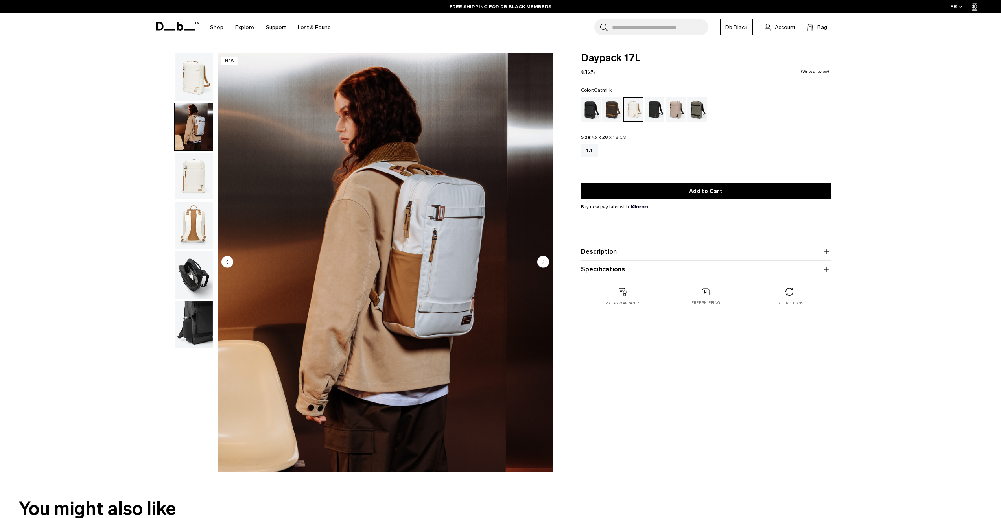
click at [460, 221] on img "2 / 6" at bounding box center [386, 262] width 336 height 419
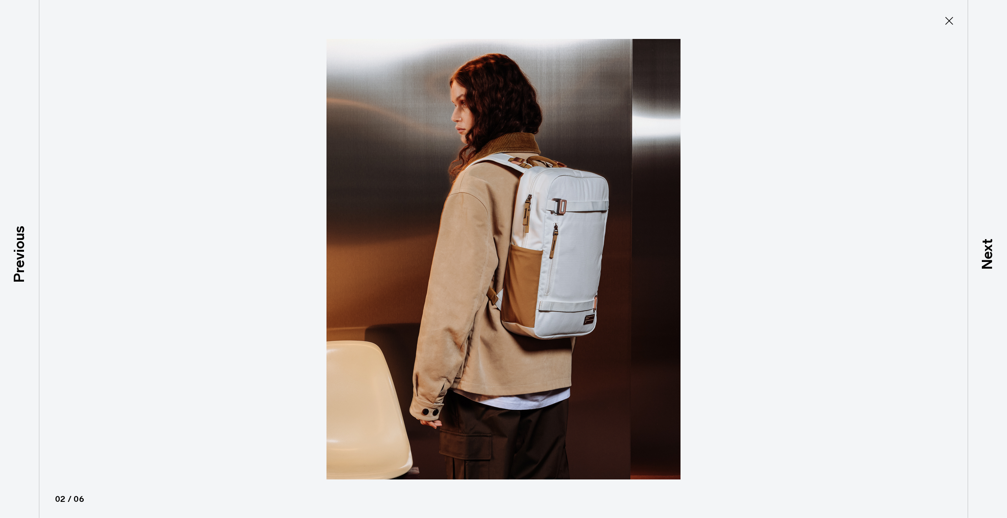
type button "Close"
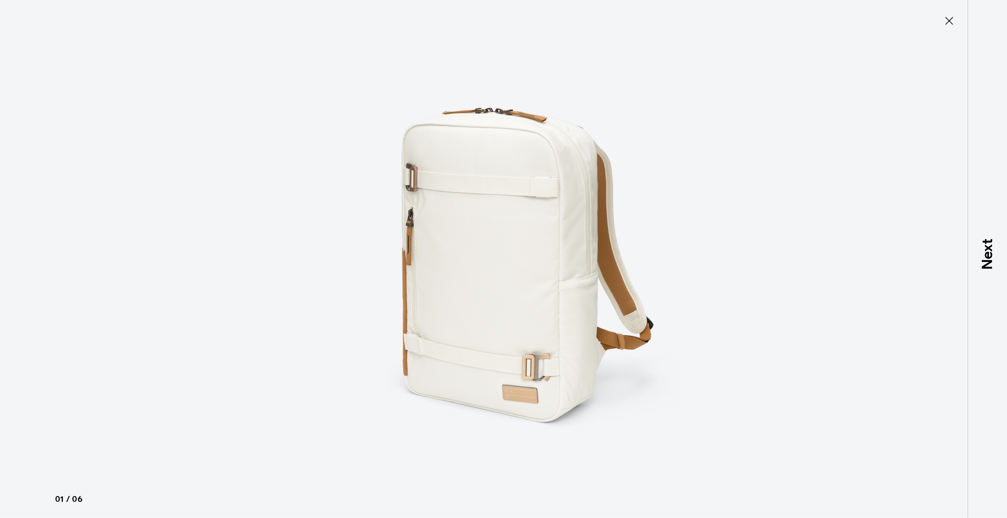
click at [949, 18] on icon at bounding box center [949, 21] width 13 height 13
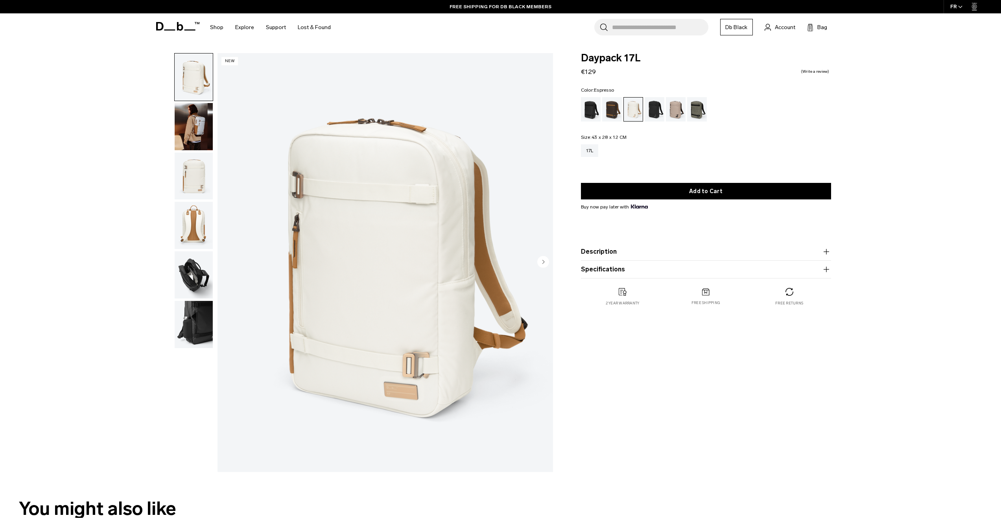
click at [606, 108] on div "Espresso" at bounding box center [612, 109] width 20 height 24
